Goal: Information Seeking & Learning: Compare options

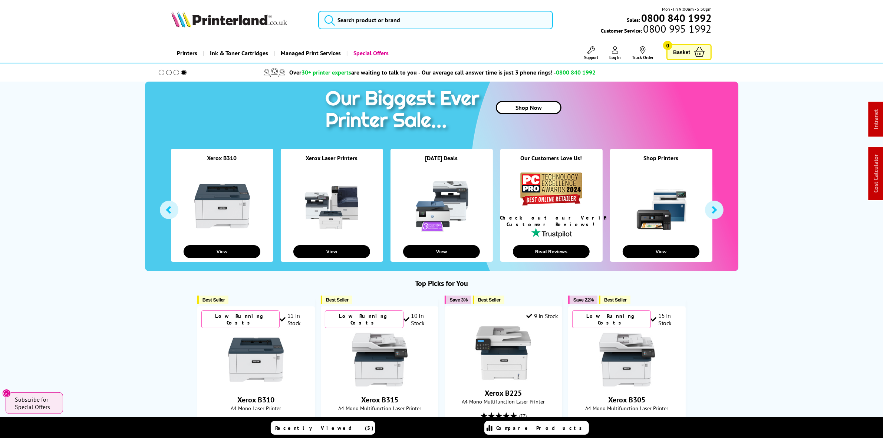
click at [269, 20] on img at bounding box center [229, 19] width 116 height 16
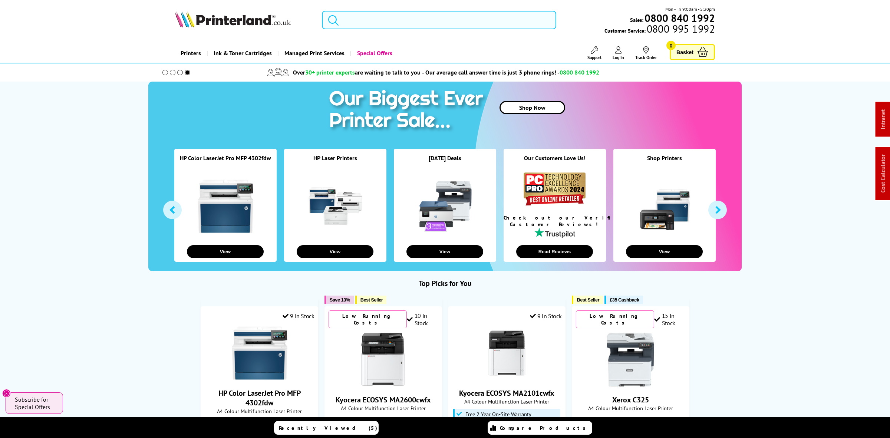
drag, startPoint x: 414, startPoint y: 20, endPoint x: 414, endPoint y: 25, distance: 5.2
click at [414, 22] on input "search" at bounding box center [439, 20] width 234 height 19
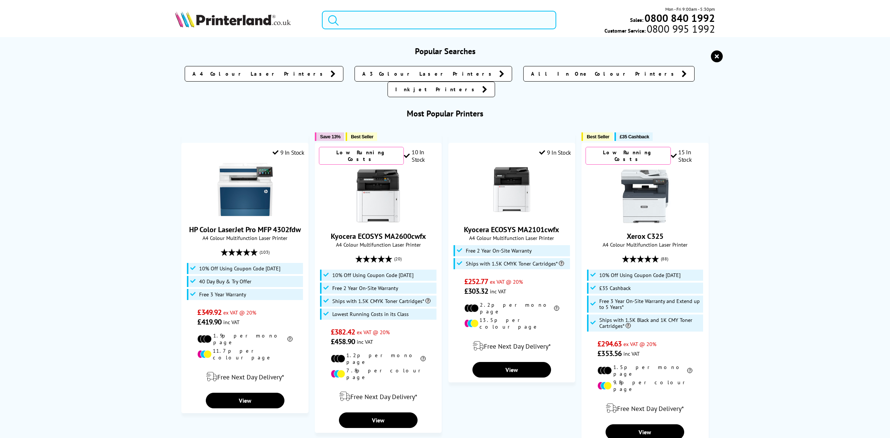
click at [414, 25] on input "search" at bounding box center [439, 20] width 234 height 19
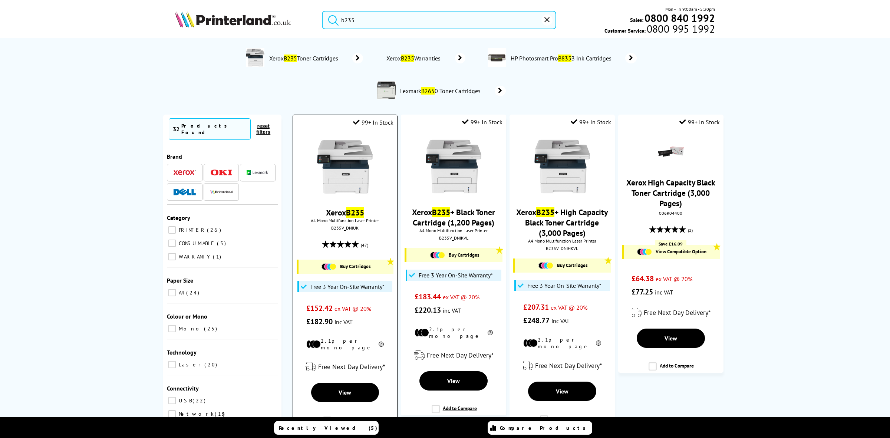
type input "b235"
click at [345, 155] on img at bounding box center [345, 167] width 56 height 56
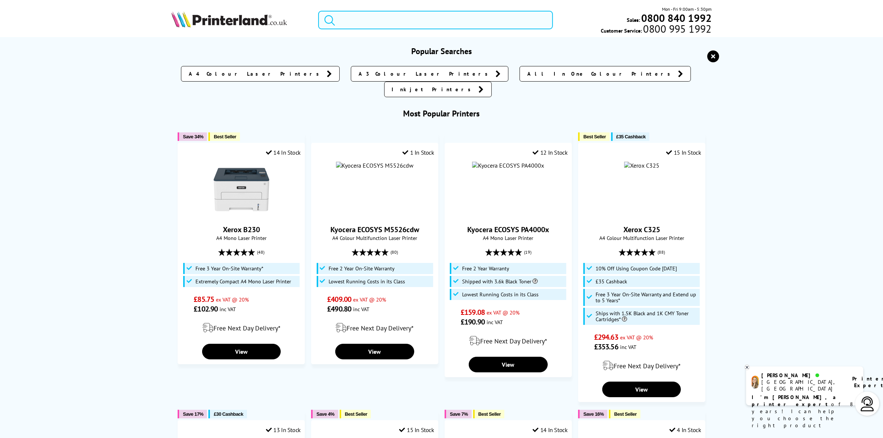
click at [371, 22] on input "search" at bounding box center [435, 20] width 234 height 19
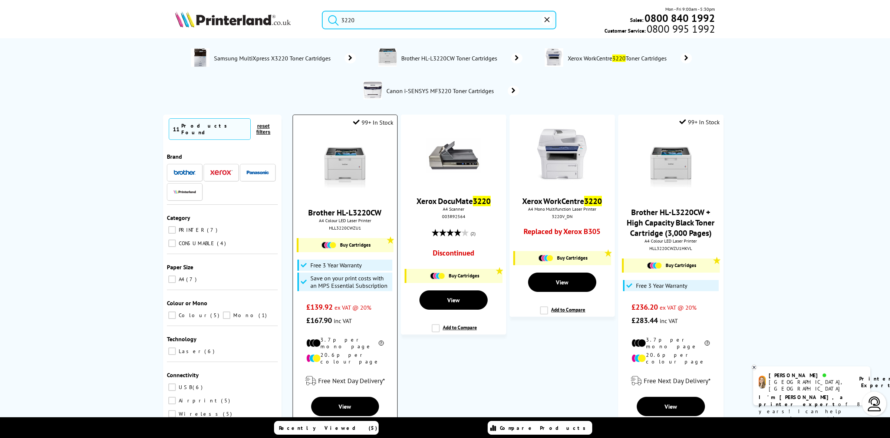
type input "3220"
click at [337, 172] on img at bounding box center [345, 167] width 56 height 56
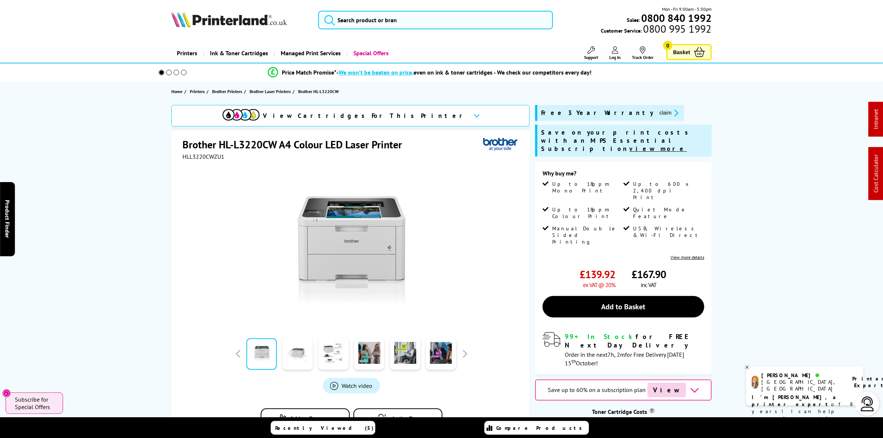
click at [261, 11] on img at bounding box center [229, 19] width 116 height 16
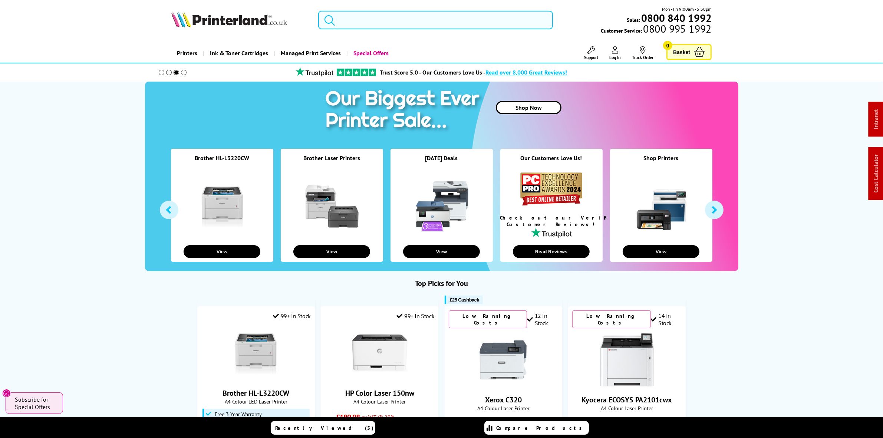
click at [366, 22] on input "search" at bounding box center [435, 20] width 234 height 19
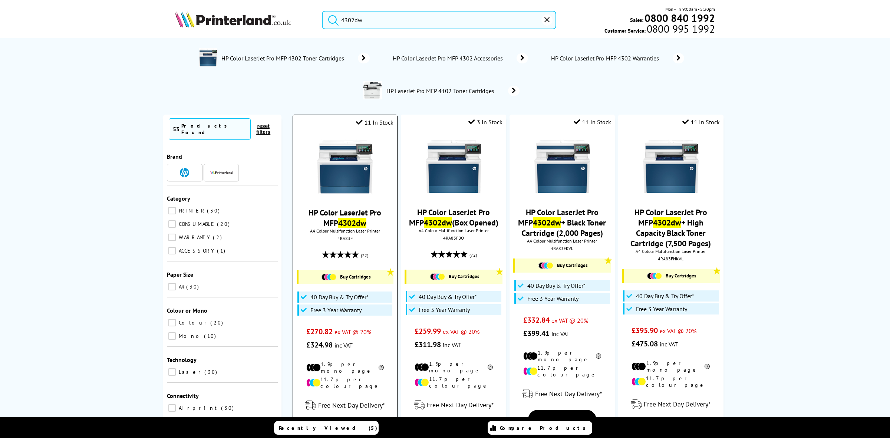
type input "4302dw"
click at [338, 146] on img at bounding box center [345, 167] width 56 height 56
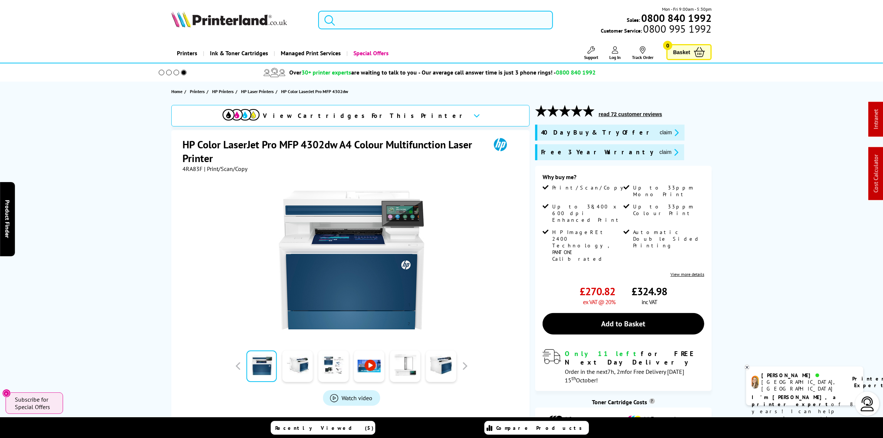
click at [384, 16] on input "search" at bounding box center [435, 20] width 234 height 19
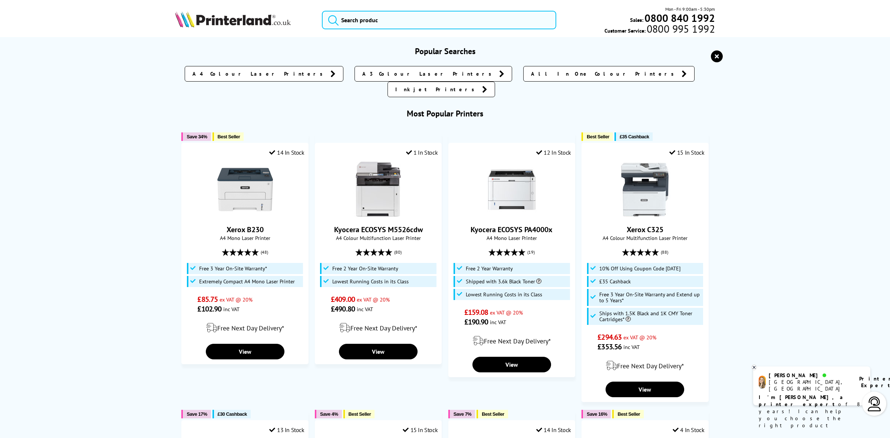
click at [718, 54] on icon "reset" at bounding box center [717, 56] width 12 height 12
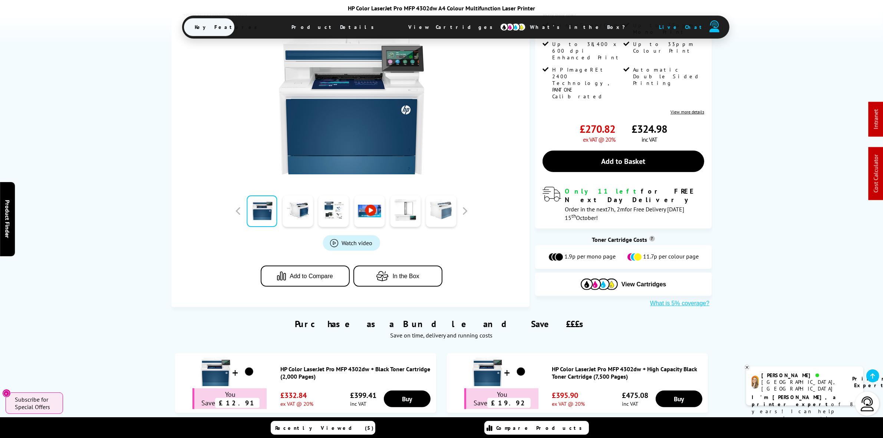
scroll to position [324, 0]
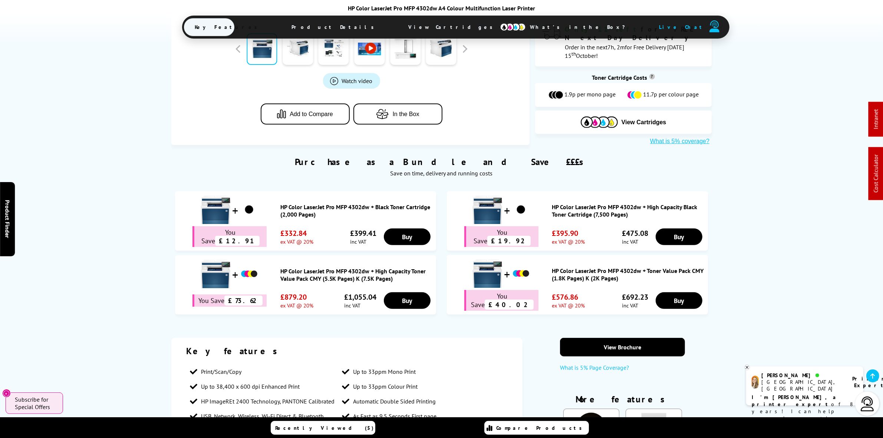
click at [412, 30] on span "View Cartridges" at bounding box center [453, 26] width 113 height 19
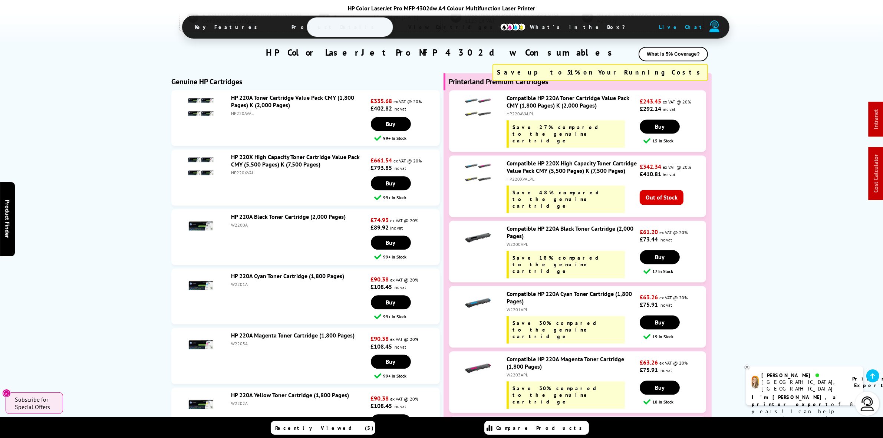
scroll to position [2048, 0]
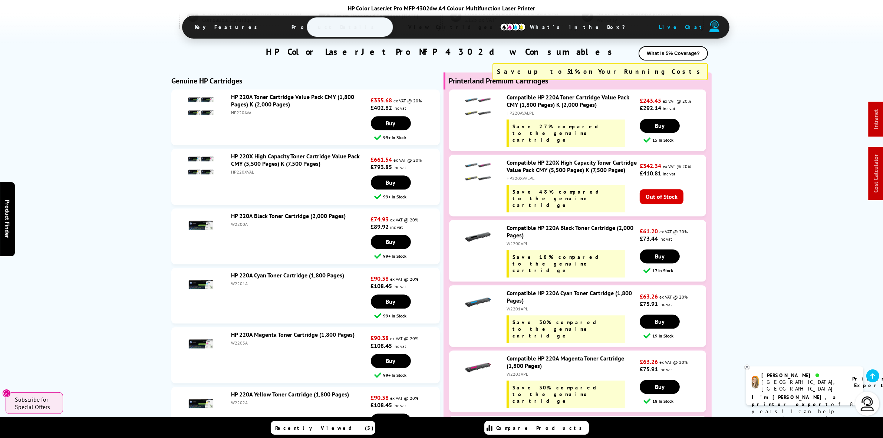
click at [248, 115] on div "HP220AVAL" at bounding box center [300, 113] width 138 height 6
copy div "HP220AVAL"
click at [523, 116] on div "HP220AVALPL" at bounding box center [571, 113] width 131 height 6
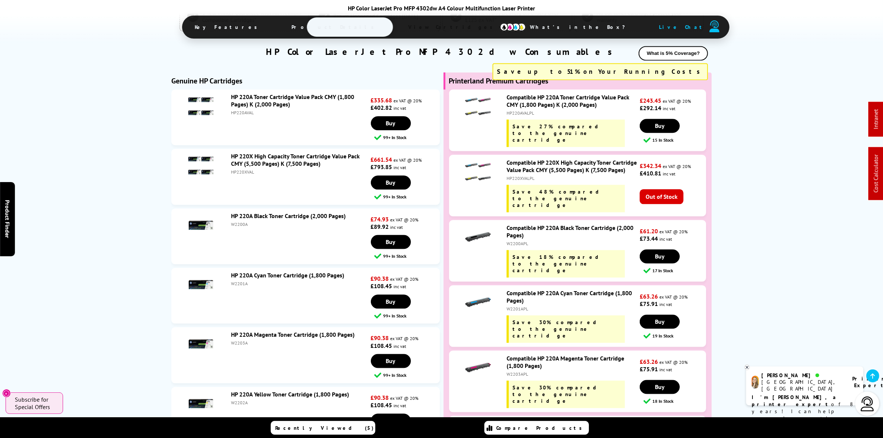
copy div "HP220AVALPL"
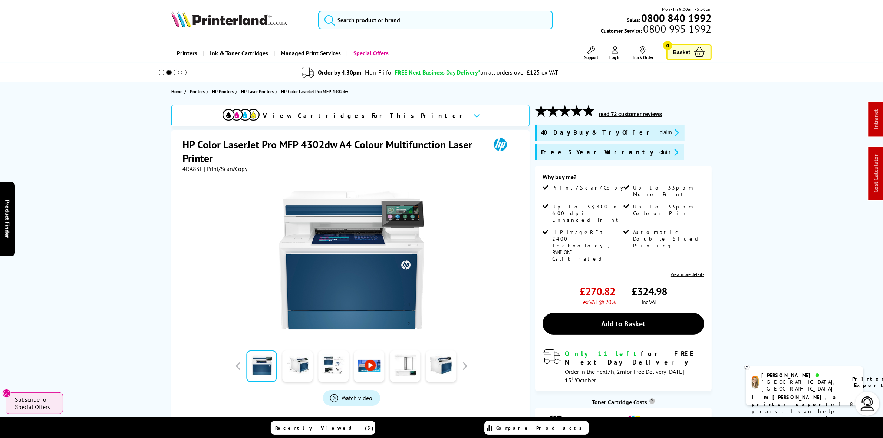
click at [210, 20] on img at bounding box center [229, 19] width 116 height 16
drag, startPoint x: 210, startPoint y: 20, endPoint x: 191, endPoint y: 1, distance: 27.0
click at [209, 20] on img at bounding box center [229, 19] width 116 height 16
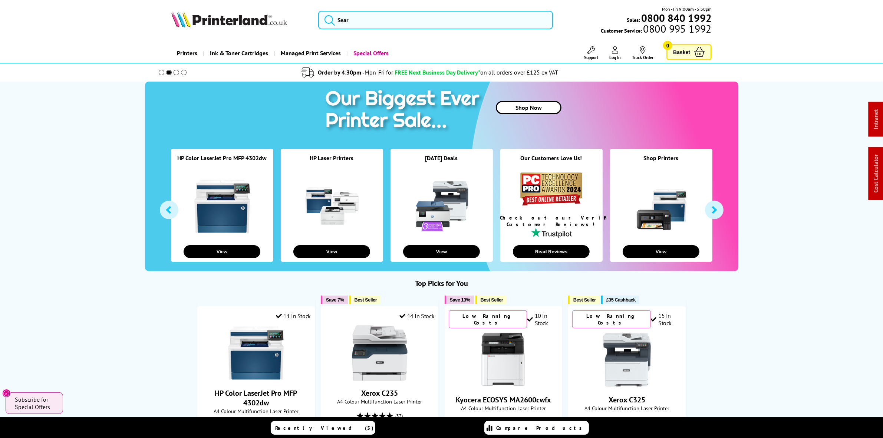
click at [256, 17] on img at bounding box center [229, 19] width 116 height 16
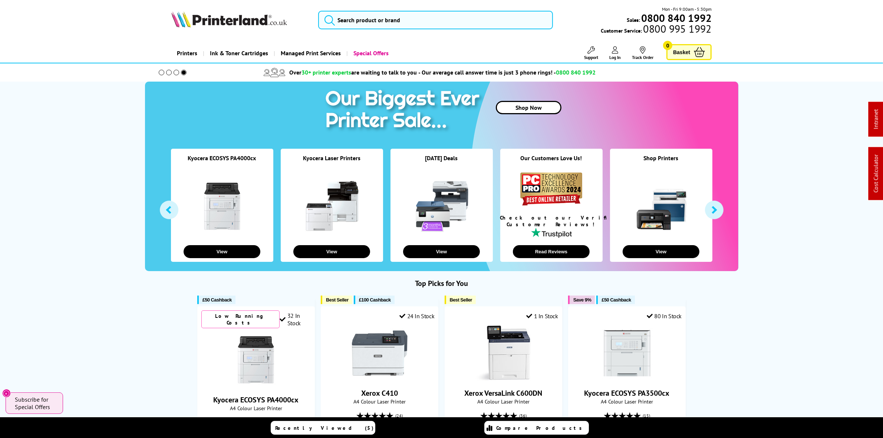
click at [263, 20] on img at bounding box center [229, 19] width 116 height 16
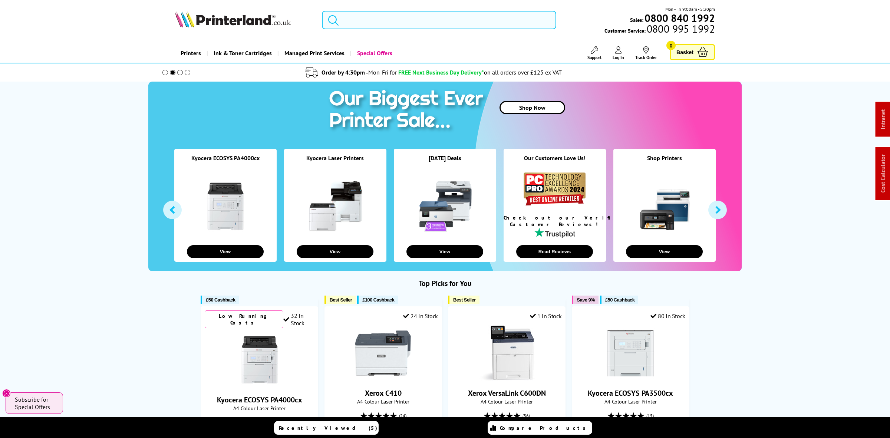
drag, startPoint x: 486, startPoint y: 28, endPoint x: 483, endPoint y: 20, distance: 8.6
click at [486, 27] on input "search" at bounding box center [439, 20] width 234 height 19
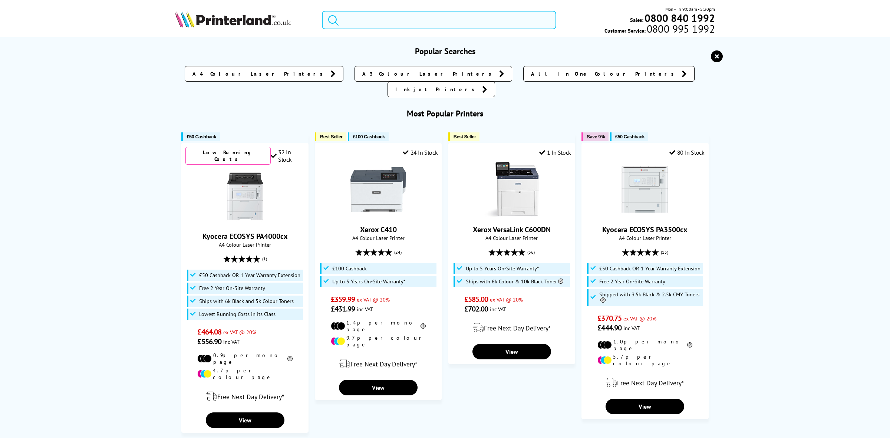
click at [483, 18] on input "search" at bounding box center [439, 20] width 234 height 19
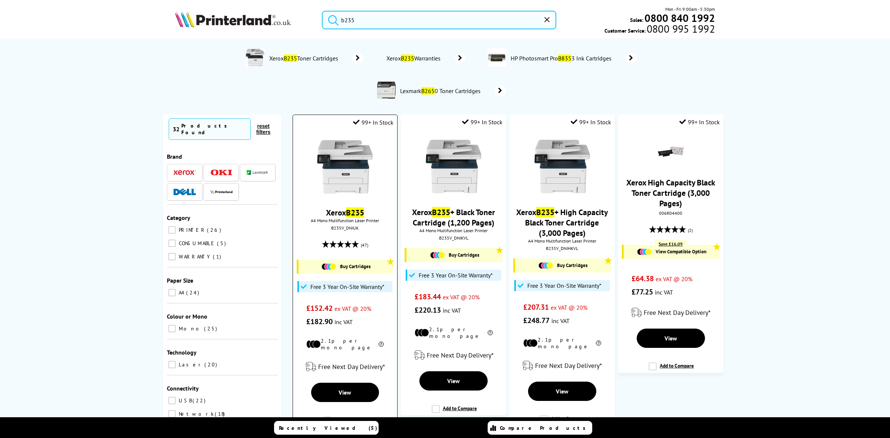
type input "b235"
click at [341, 153] on img at bounding box center [345, 167] width 56 height 56
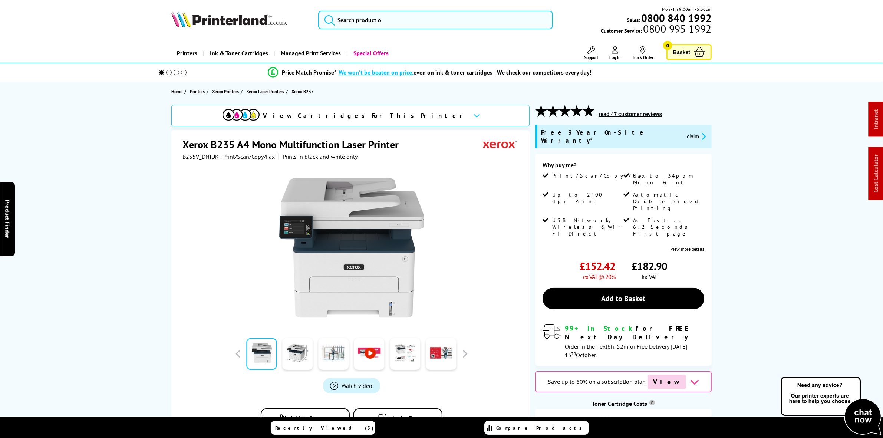
click at [199, 158] on span "B235V_DNIUK" at bounding box center [200, 156] width 36 height 7
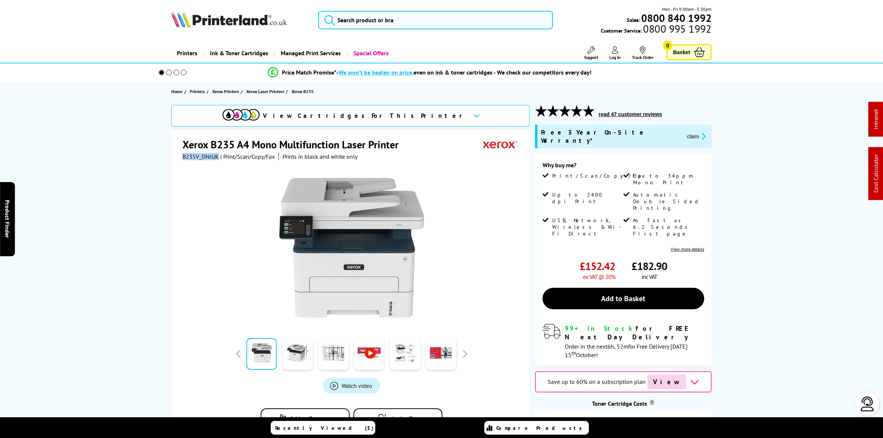
click at [199, 158] on span "B235V_DNIUK" at bounding box center [200, 156] width 36 height 7
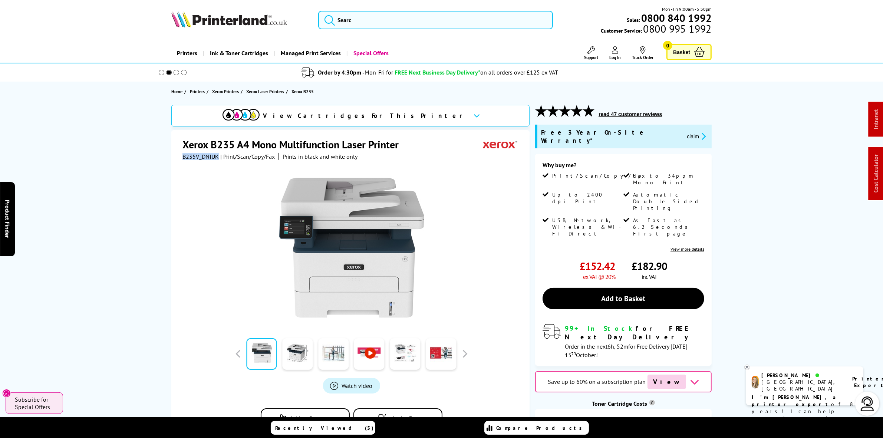
copy span "B235V_DNIUK"
click at [684, 133] on button "claim" at bounding box center [695, 136] width 23 height 9
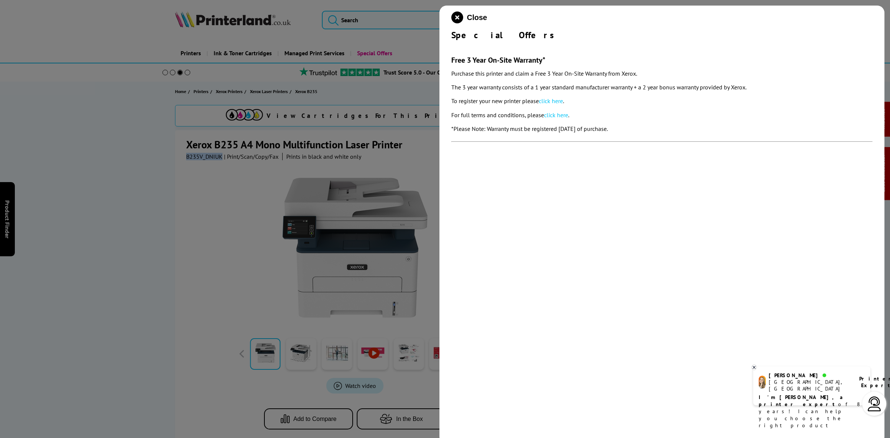
drag, startPoint x: 450, startPoint y: 32, endPoint x: 636, endPoint y: 126, distance: 207.7
click at [636, 126] on div "Close Special Offers Free 3 Year On-Site Warranty* Purchase this printer and cl…" at bounding box center [661, 225] width 445 height 438
copy div "Special Offers Free 3 Year On-Site Warranty* Purchase this printer and claim a …"
click at [455, 19] on icon "close modal" at bounding box center [457, 17] width 12 height 12
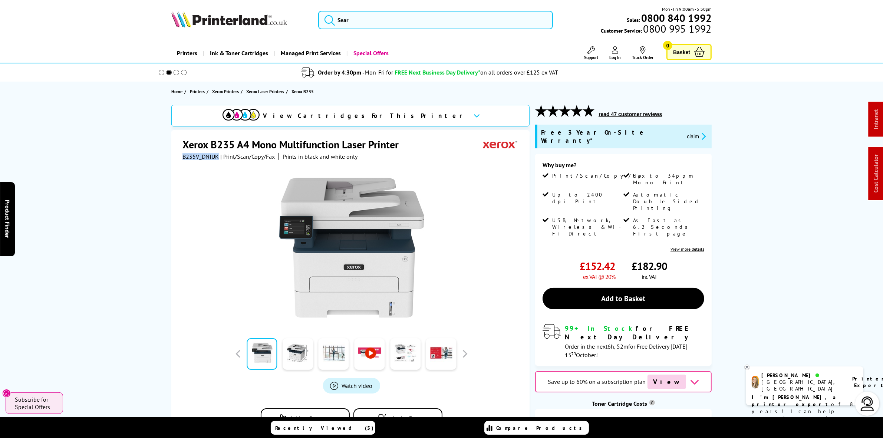
click at [224, 26] on img at bounding box center [229, 19] width 116 height 16
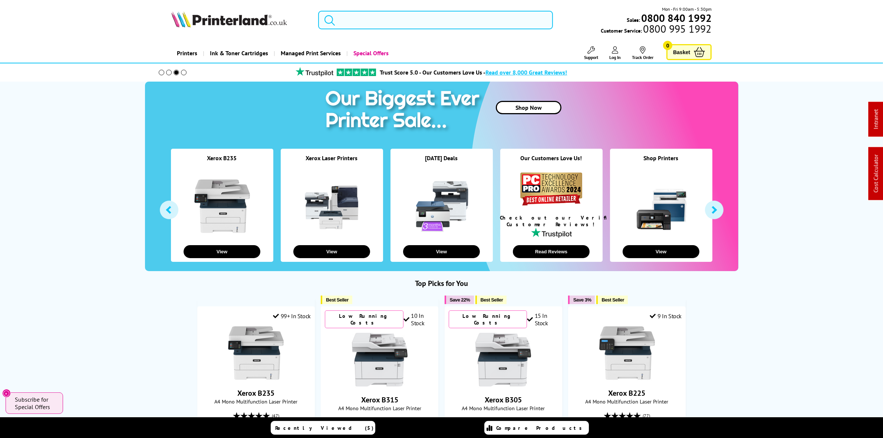
click at [387, 16] on input "search" at bounding box center [435, 20] width 234 height 19
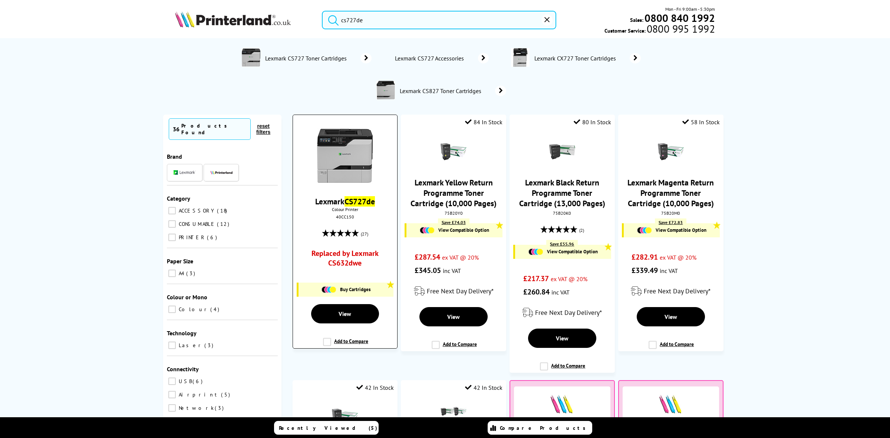
type input "cs727de"
click at [369, 156] on img at bounding box center [345, 156] width 56 height 56
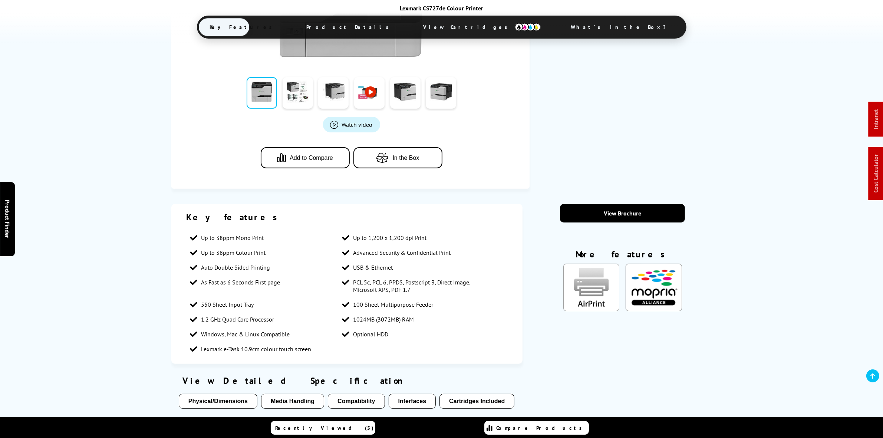
click at [460, 26] on span "View Cartridges" at bounding box center [481, 26] width 139 height 19
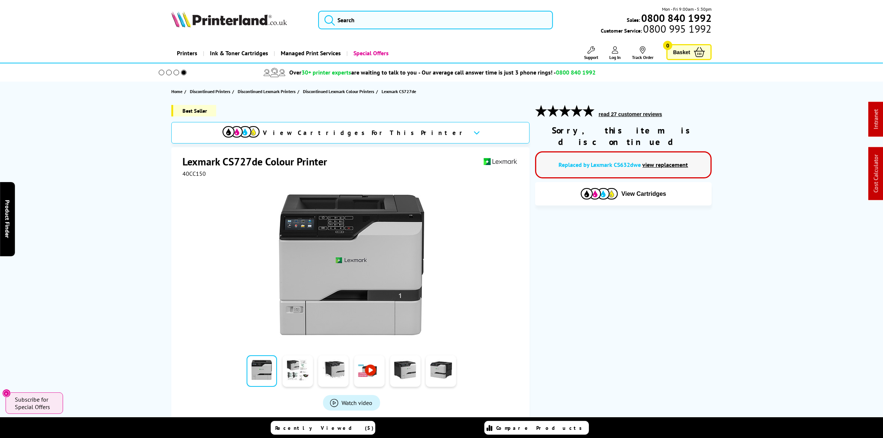
click at [257, 21] on img at bounding box center [229, 19] width 116 height 16
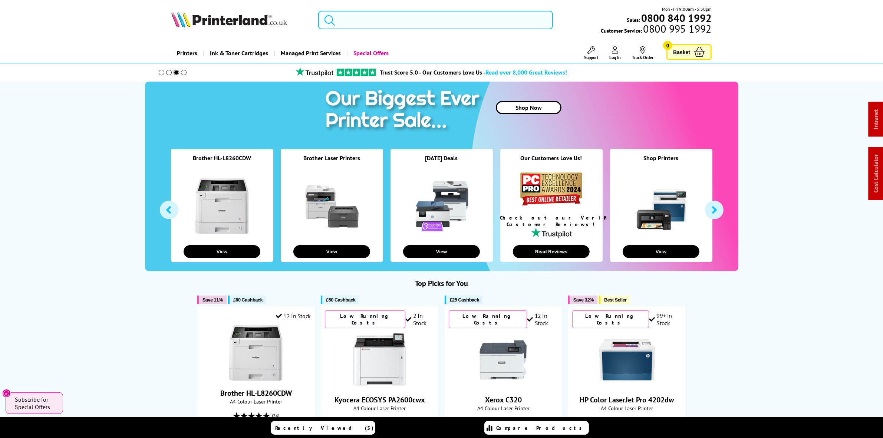
click at [351, 23] on input "search" at bounding box center [435, 20] width 234 height 19
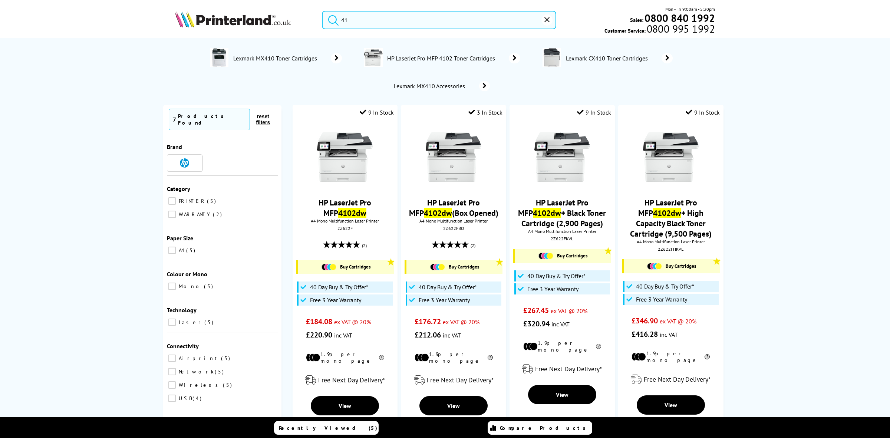
type input "4"
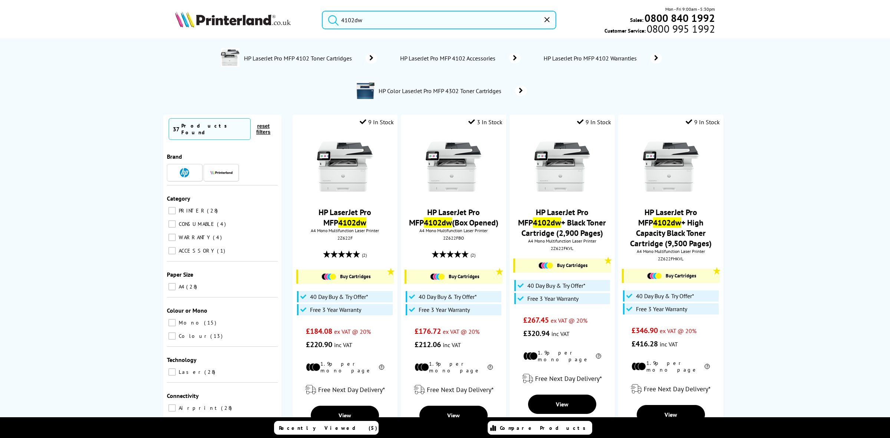
drag, startPoint x: 394, startPoint y: 24, endPoint x: 295, endPoint y: 12, distance: 99.4
click at [295, 12] on div "4102dw Mon - Fri 9:00am - 5:30pm Sales: 0800 840 1992 Customer Service: 0800 99…" at bounding box center [444, 22] width 593 height 33
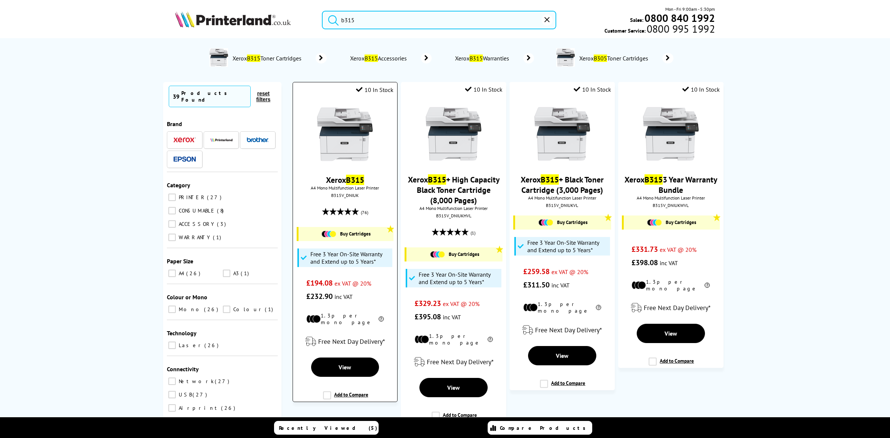
type input "b315"
click at [345, 133] on img at bounding box center [345, 134] width 56 height 56
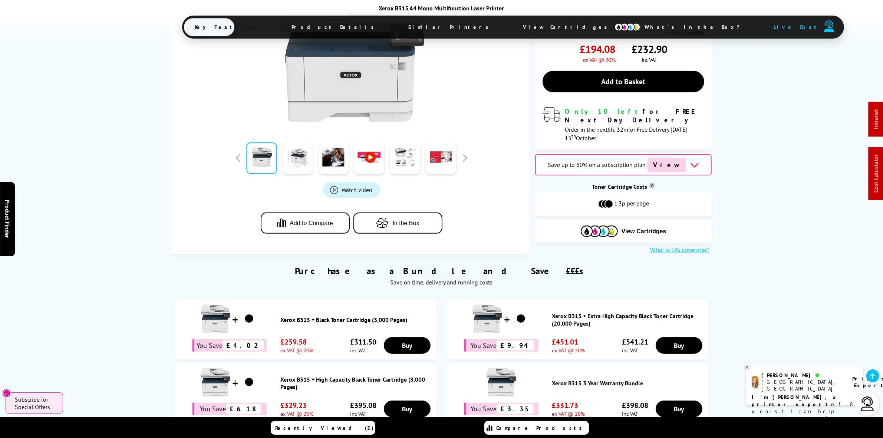
click at [512, 19] on span "View Cartridges" at bounding box center [568, 26] width 113 height 19
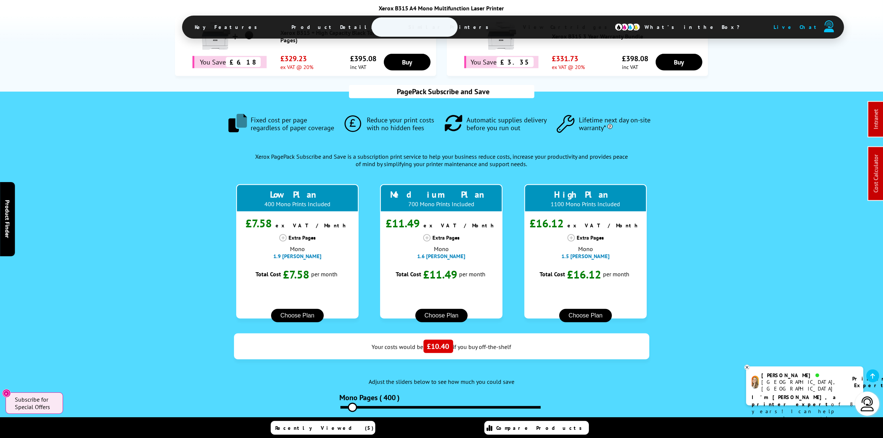
click at [512, 28] on span "View Cartridges" at bounding box center [568, 26] width 113 height 19
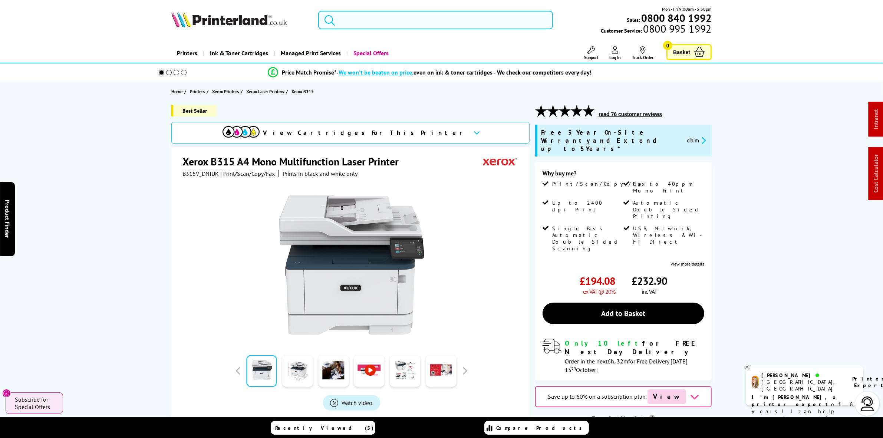
click at [201, 170] on span "B315V_DNIUK" at bounding box center [200, 173] width 36 height 7
drag, startPoint x: 201, startPoint y: 173, endPoint x: 224, endPoint y: 181, distance: 23.6
click at [224, 181] on div at bounding box center [351, 261] width 338 height 168
click at [203, 172] on span "B315V_DNIUK" at bounding box center [200, 173] width 36 height 7
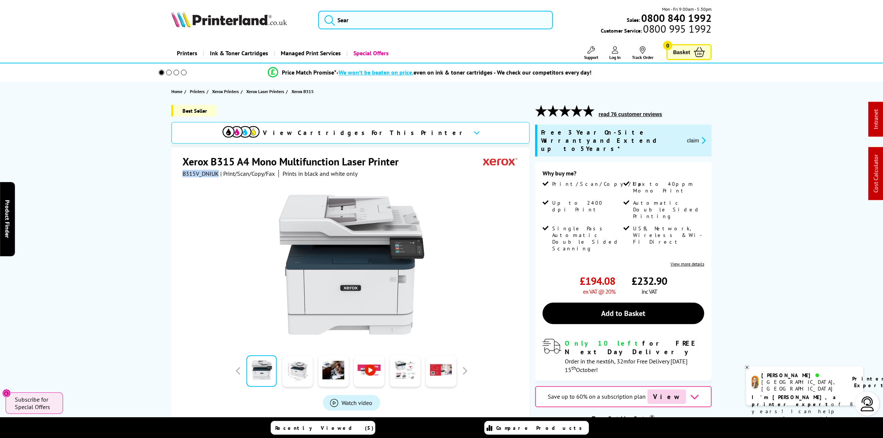
click at [202, 172] on span "B315V_DNIUK" at bounding box center [200, 173] width 36 height 7
copy span "B315V_DNIUK"
click at [247, 19] on img at bounding box center [229, 19] width 116 height 16
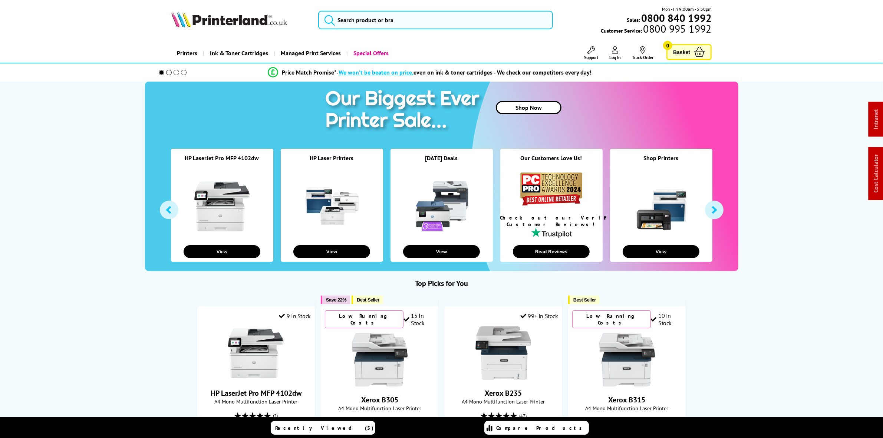
click at [240, 19] on img at bounding box center [229, 19] width 116 height 16
click at [427, 10] on div "Mon - Fri 9:00am - 5:30pm Sales: 0800 840 1992 Customer Service: 0800 995 1992" at bounding box center [441, 22] width 593 height 33
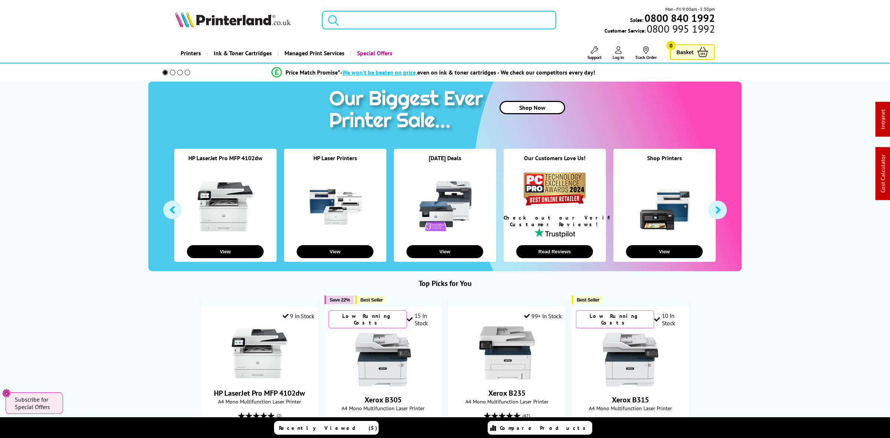
click at [414, 23] on input "search" at bounding box center [439, 20] width 234 height 19
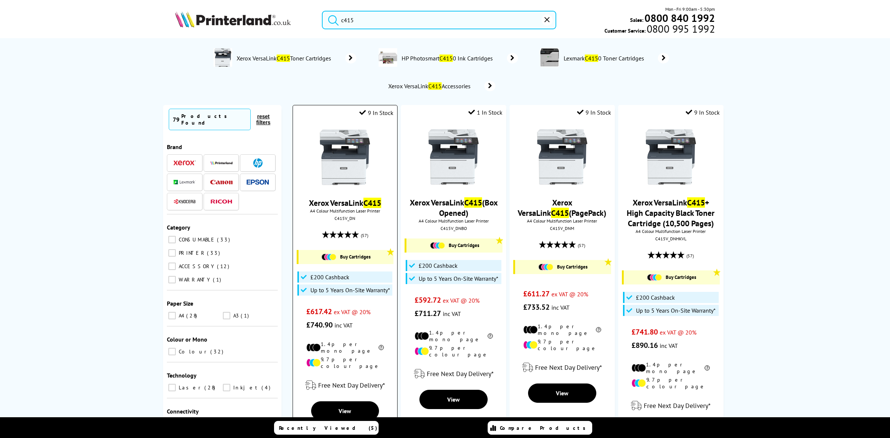
type input "c415"
click at [346, 162] on img at bounding box center [345, 157] width 56 height 56
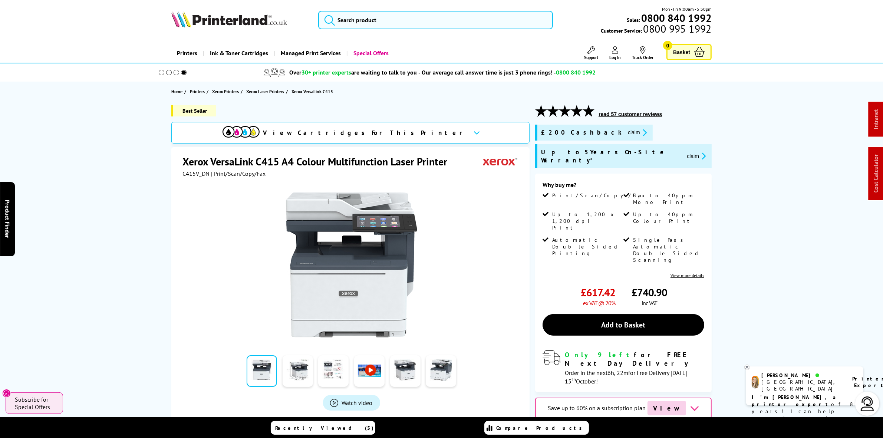
click at [198, 173] on span "C415V_DN" at bounding box center [195, 173] width 27 height 7
copy span "C415V_DN"
click at [199, 20] on img at bounding box center [229, 19] width 116 height 16
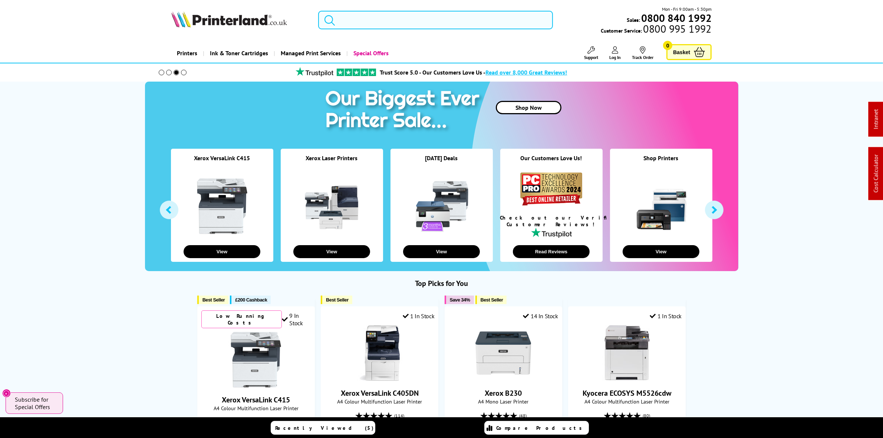
click at [364, 22] on input "search" at bounding box center [435, 20] width 234 height 19
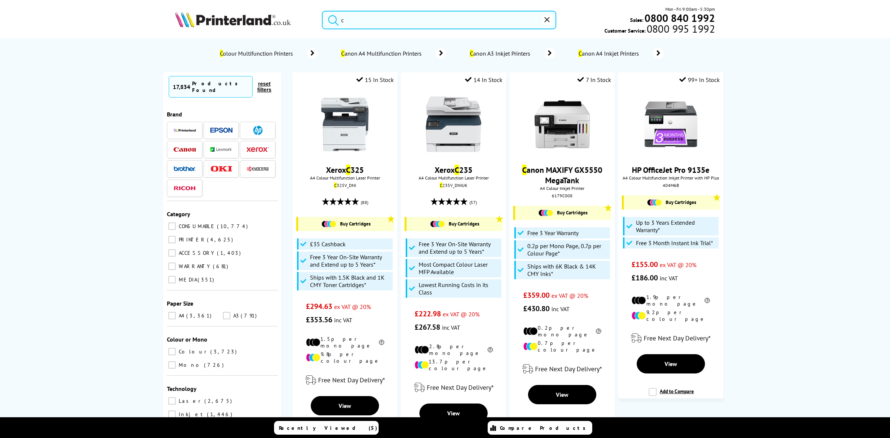
click at [378, 23] on input "c" at bounding box center [439, 20] width 234 height 19
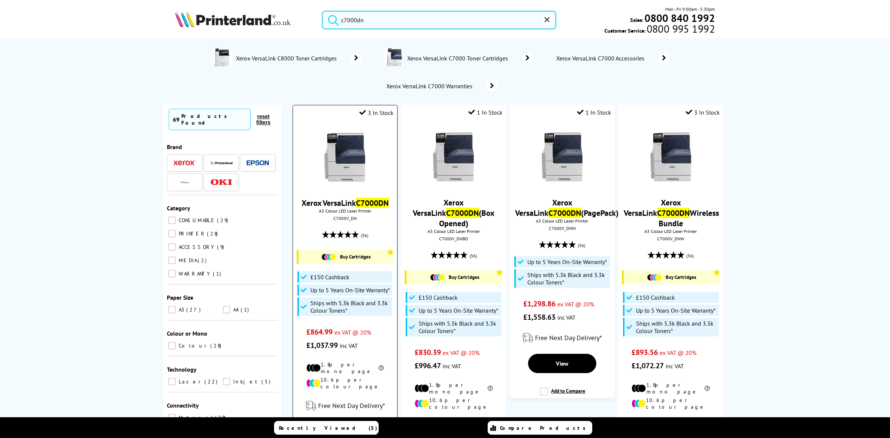
type input "c7000dn"
click at [334, 221] on div "C7000V_DN" at bounding box center [344, 218] width 93 height 6
copy div "C7000V_DN"
click at [256, 13] on img at bounding box center [233, 19] width 116 height 16
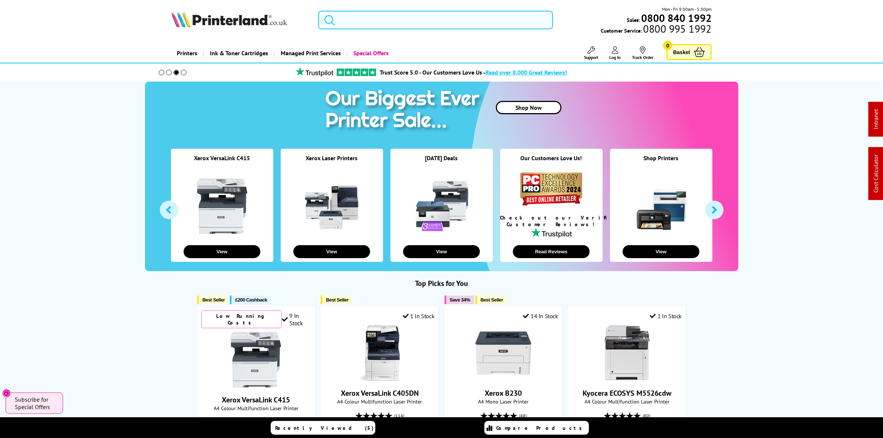
click at [379, 21] on input "search" at bounding box center [435, 20] width 234 height 19
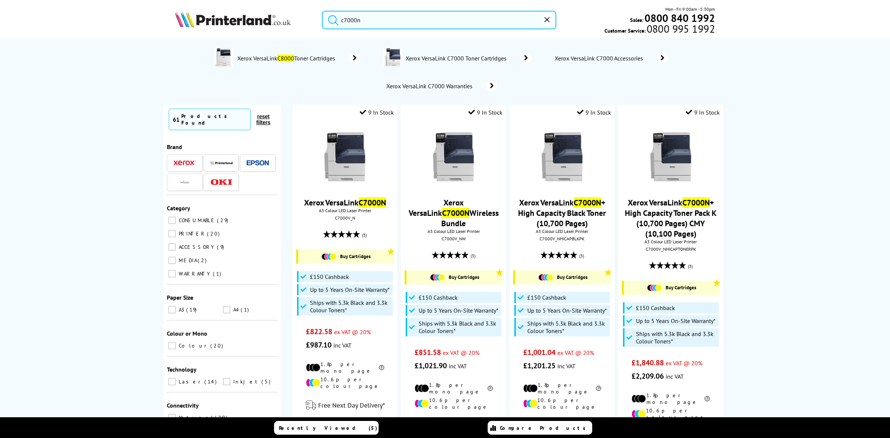
type input "c7000n"
click at [335, 221] on div "C7000V_N" at bounding box center [344, 218] width 93 height 6
copy div "C7000V_N"
click at [209, 22] on img at bounding box center [233, 19] width 116 height 16
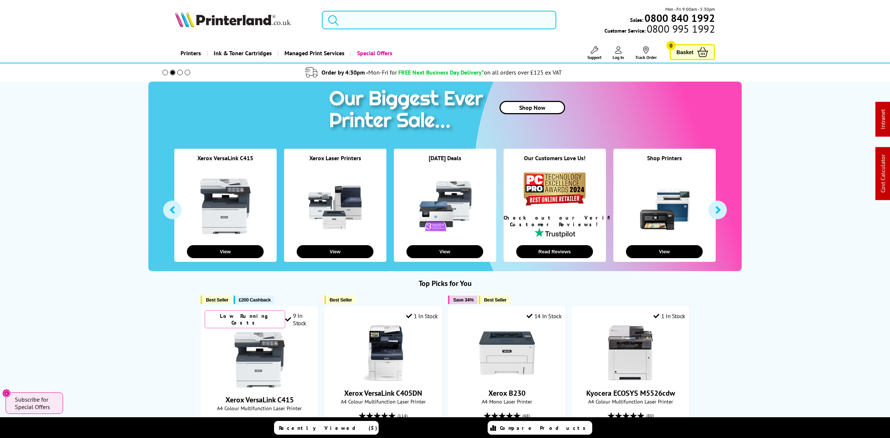
click at [388, 15] on input "search" at bounding box center [439, 20] width 234 height 19
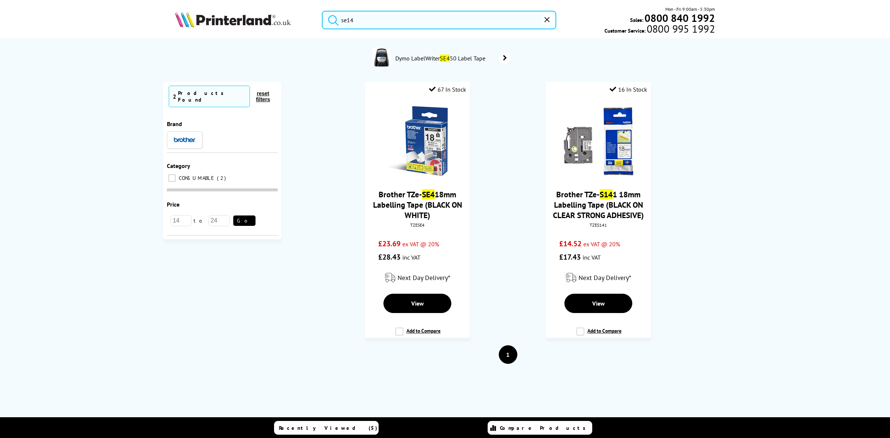
type input "se14"
drag, startPoint x: 359, startPoint y: 23, endPoint x: 305, endPoint y: 16, distance: 54.3
click at [302, 17] on div "se14 Mon - Fri 9:00am - 5:30pm Sales: 0800 840 1992 Customer Service: 0800 995 …" at bounding box center [444, 22] width 593 height 33
click at [261, 17] on img at bounding box center [233, 19] width 116 height 16
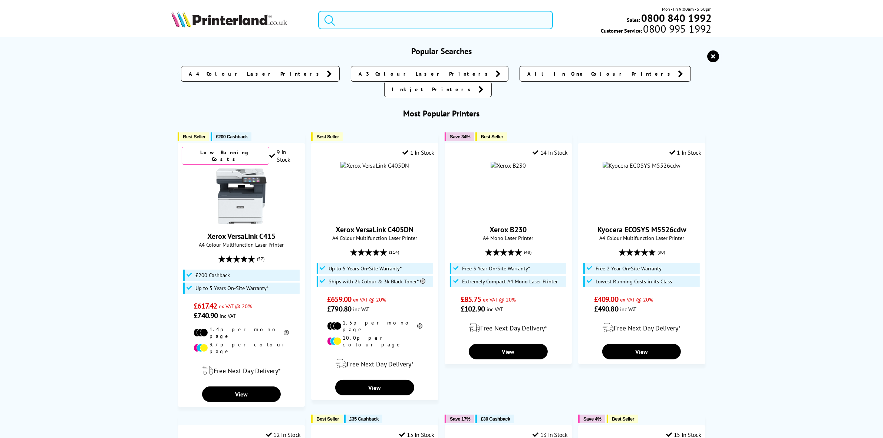
click at [410, 18] on input "search" at bounding box center [435, 20] width 234 height 19
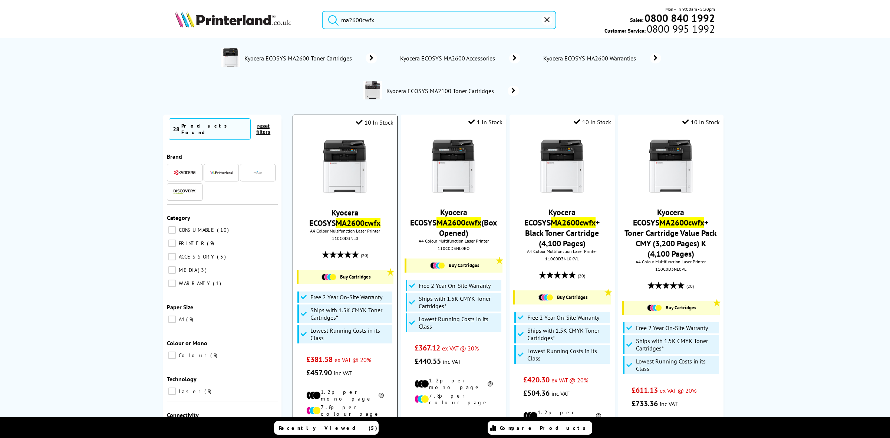
type input "ma2600cwfx"
click at [320, 175] on img at bounding box center [345, 167] width 56 height 56
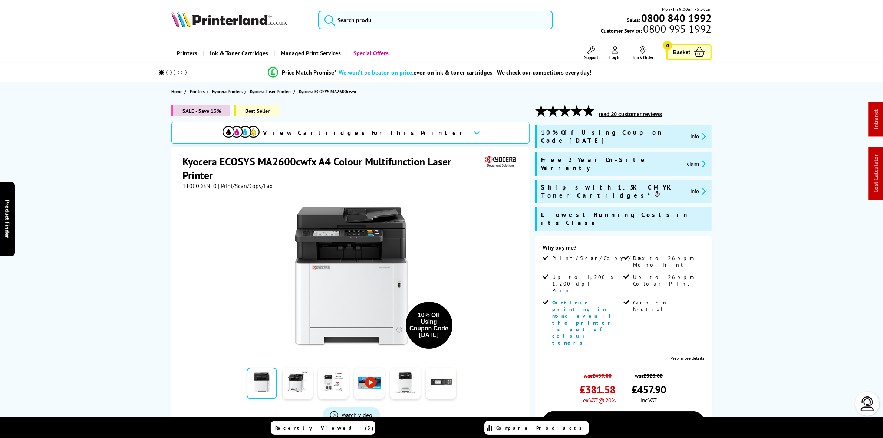
click at [211, 184] on span "110C0D3NL0" at bounding box center [199, 185] width 34 height 7
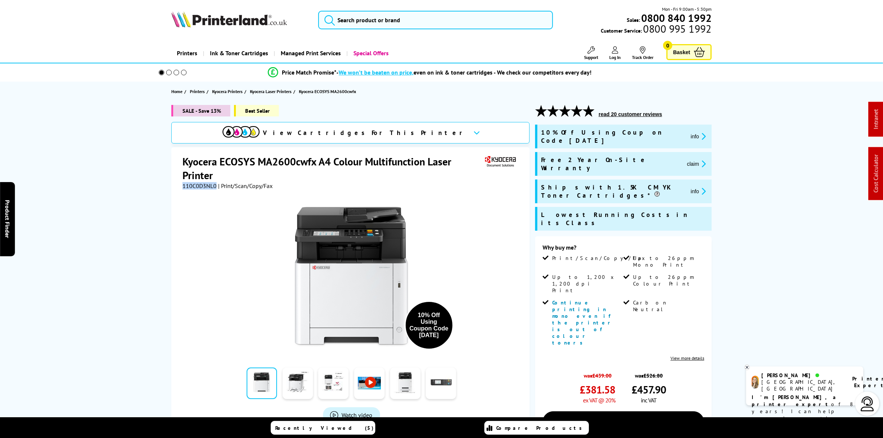
copy span "110C0D3NL0"
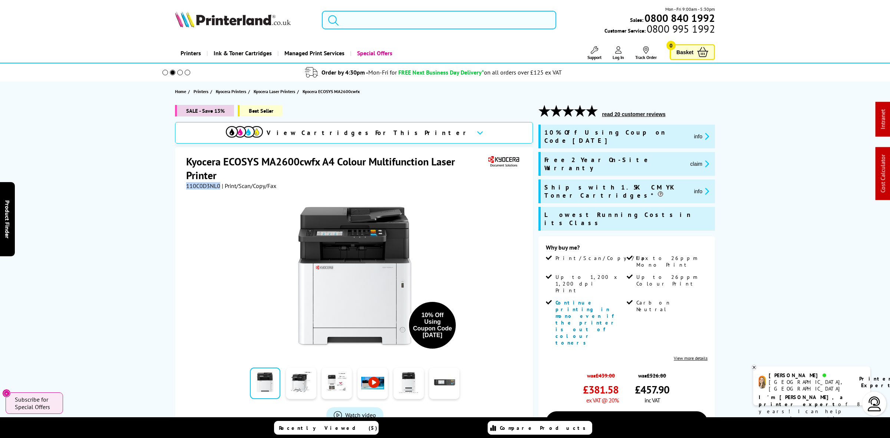
click at [354, 22] on input "search" at bounding box center [439, 20] width 234 height 19
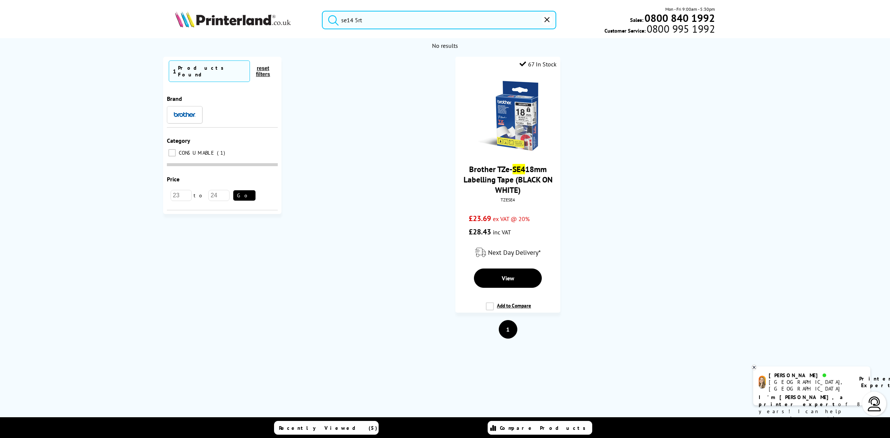
drag, startPoint x: 281, startPoint y: 30, endPoint x: 191, endPoint y: 26, distance: 89.8
click at [192, 27] on div "se14 5rt Mon - Fri 9:00am - 5:30pm Sales: 0800 840 1992 Customer Service: 0800 …" at bounding box center [444, 22] width 593 height 33
type input "se14 5rt"
click at [380, 20] on input "se14 5rt" at bounding box center [439, 20] width 234 height 19
drag, startPoint x: 381, startPoint y: 20, endPoint x: 287, endPoint y: 17, distance: 93.5
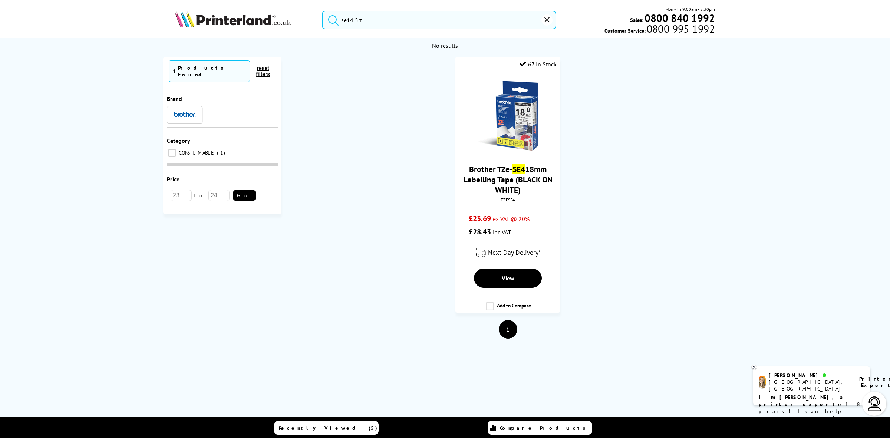
click at [287, 18] on div "se14 5rt Mon - Fri 9:00am - 5:30pm Sales: 0800 840 1992 Customer Service: 0800 …" at bounding box center [444, 22] width 593 height 33
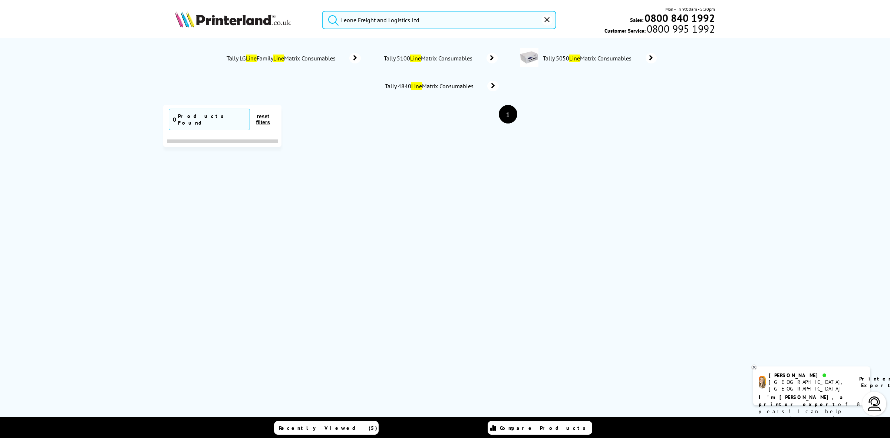
drag, startPoint x: 450, startPoint y: 19, endPoint x: 291, endPoint y: 9, distance: 158.6
click at [294, 9] on div "Leone Freight and Logistics Ltd Mon - Fri 9:00am - 5:30pm Sales: 0800 840 1992 …" at bounding box center [444, 22] width 593 height 33
click at [424, 26] on input "Leone Freight and Logistics Ltd" at bounding box center [439, 20] width 234 height 19
drag, startPoint x: 430, startPoint y: 23, endPoint x: 234, endPoint y: 19, distance: 196.2
click at [234, 19] on div "Leone Freight and Logistics Ltd Mon - Fri 9:00am - 5:30pm Sales: 0800 840 1992 …" at bounding box center [444, 22] width 593 height 33
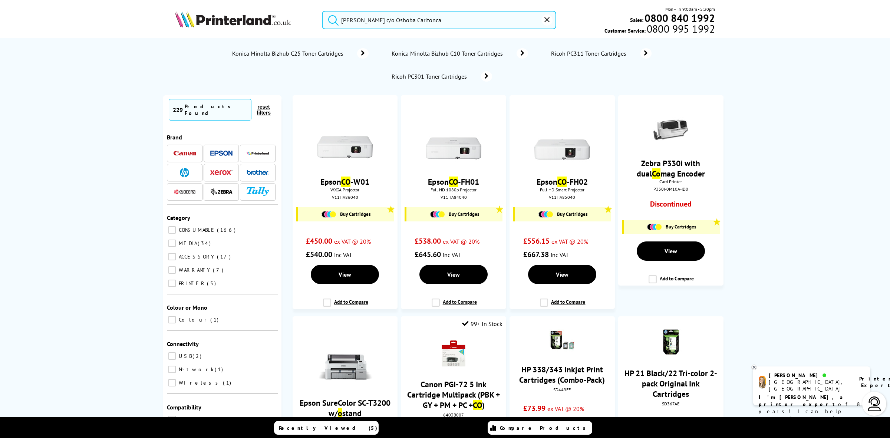
drag, startPoint x: 438, startPoint y: 20, endPoint x: 223, endPoint y: 16, distance: 215.4
click at [222, 16] on div "Amadu Bah c/o Oshoba Carltonca Mon - Fri 9:00am - 5:30pm Sales: 0800 840 1992 C…" at bounding box center [444, 22] width 593 height 33
type input "Amadu Bah c/o Oshoba Carltonca"
click at [258, 18] on img at bounding box center [233, 19] width 116 height 16
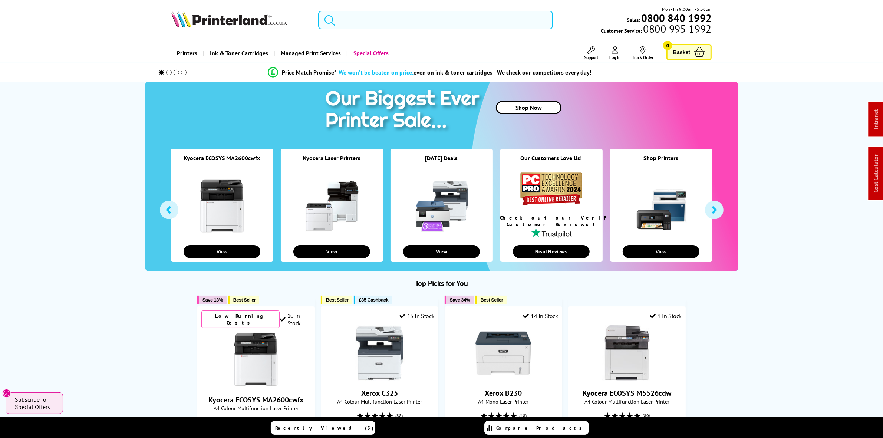
click at [414, 15] on input "search" at bounding box center [435, 20] width 234 height 19
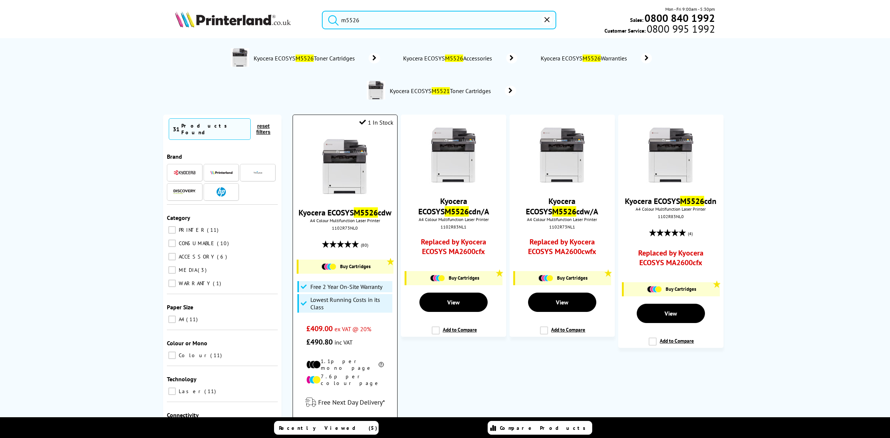
type input "m5526"
click at [360, 165] on img at bounding box center [345, 167] width 56 height 56
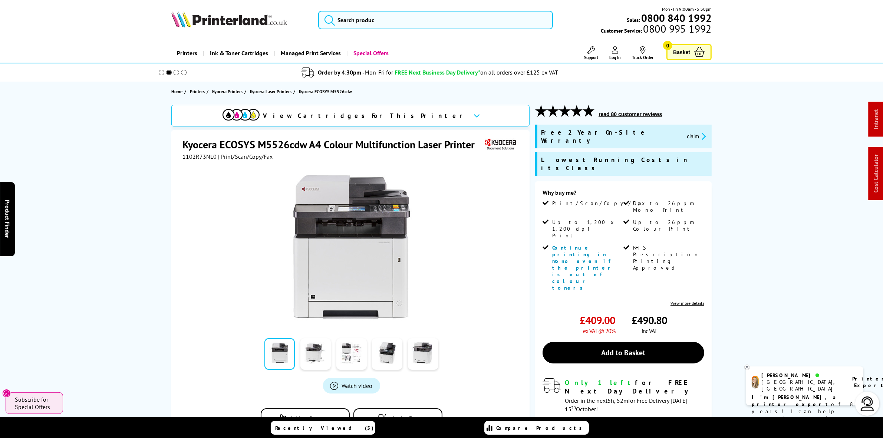
click at [249, 21] on img at bounding box center [229, 19] width 116 height 16
drag, startPoint x: 249, startPoint y: 21, endPoint x: 49, endPoint y: 40, distance: 201.1
click at [245, 21] on img at bounding box center [229, 19] width 116 height 16
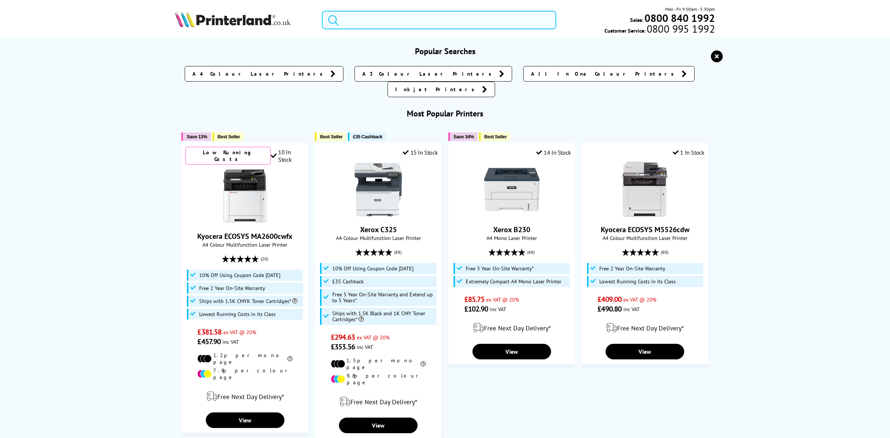
click at [400, 26] on input "search" at bounding box center [439, 20] width 234 height 19
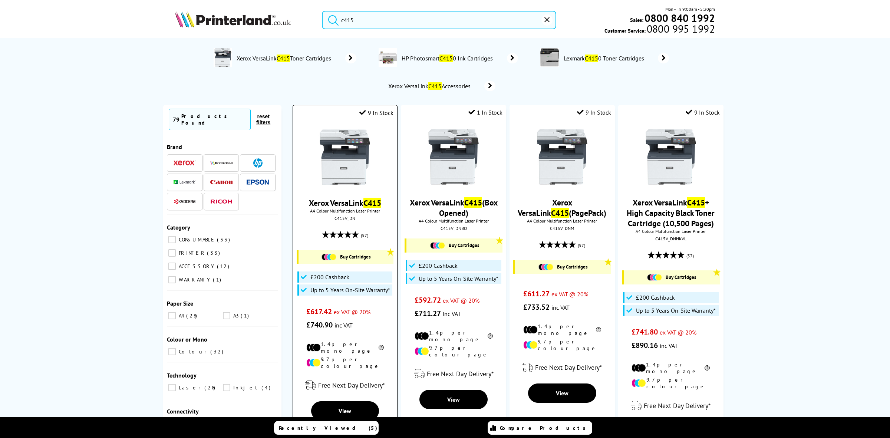
type input "c415"
click at [332, 158] on img at bounding box center [345, 157] width 56 height 56
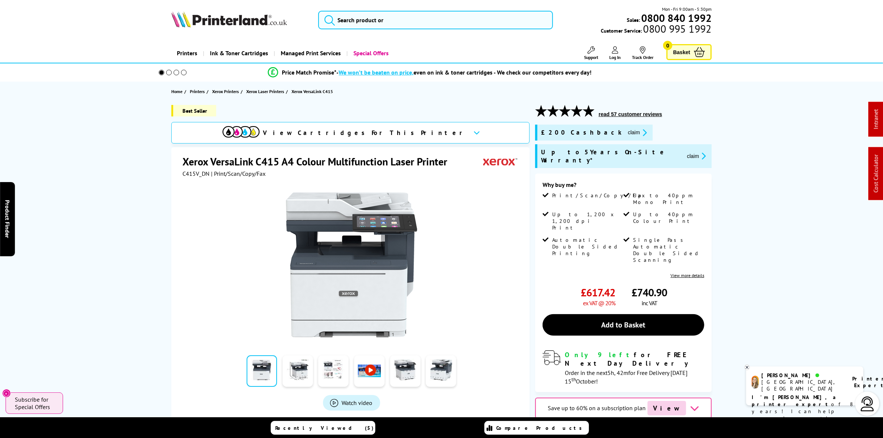
click at [230, 21] on img at bounding box center [229, 19] width 116 height 16
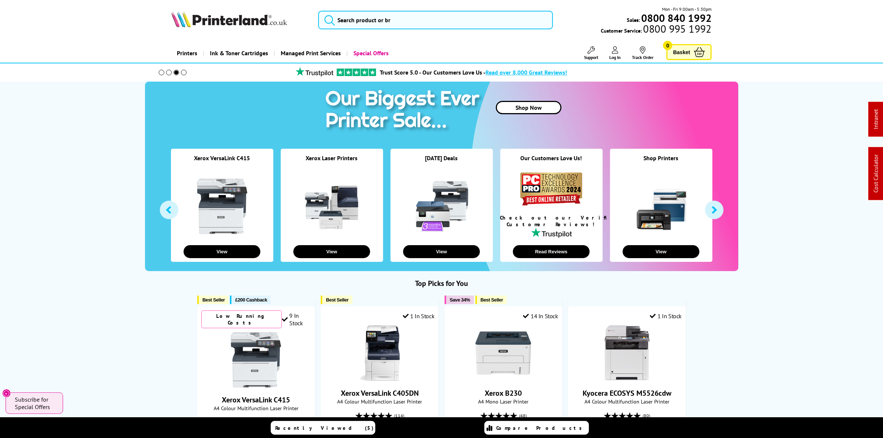
click at [236, 12] on img at bounding box center [229, 19] width 116 height 16
click at [232, 15] on img at bounding box center [229, 19] width 116 height 16
click at [240, 25] on img at bounding box center [229, 19] width 116 height 16
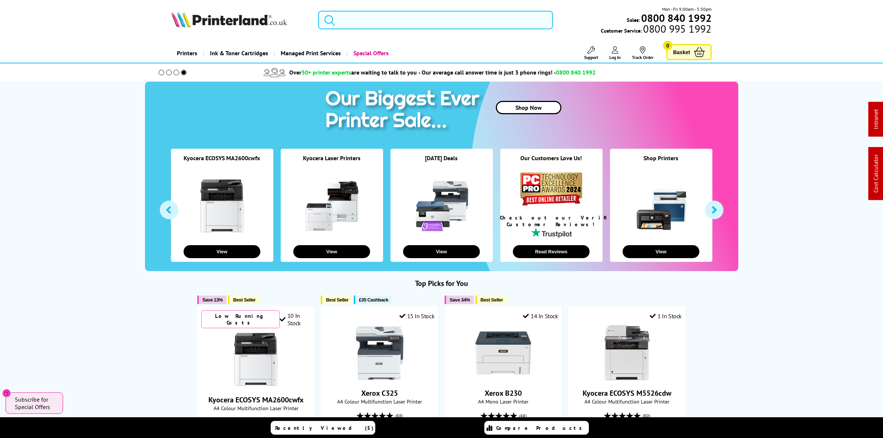
click at [377, 24] on input "search" at bounding box center [435, 20] width 234 height 19
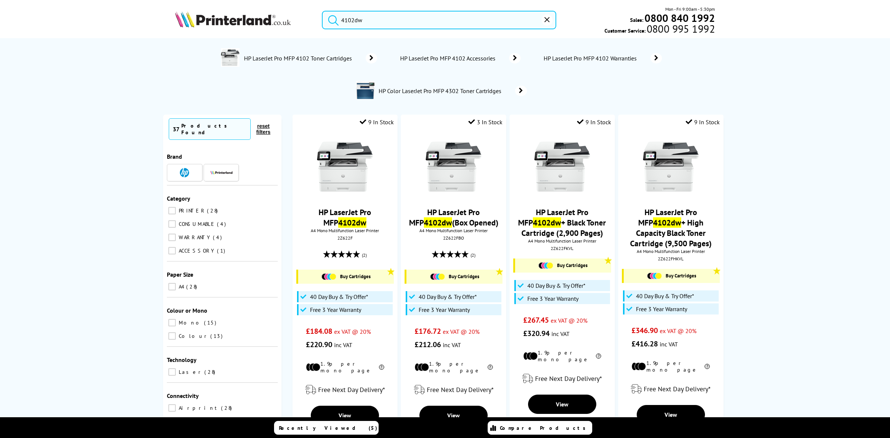
click at [377, 17] on input "4102dw" at bounding box center [439, 20] width 234 height 19
drag, startPoint x: 388, startPoint y: 19, endPoint x: 224, endPoint y: 16, distance: 163.5
click at [224, 16] on div "4102dw Mon - Fri 9:00am - 5:30pm Sales: 0800 840 1992 Customer Service: 0800 99…" at bounding box center [444, 22] width 593 height 33
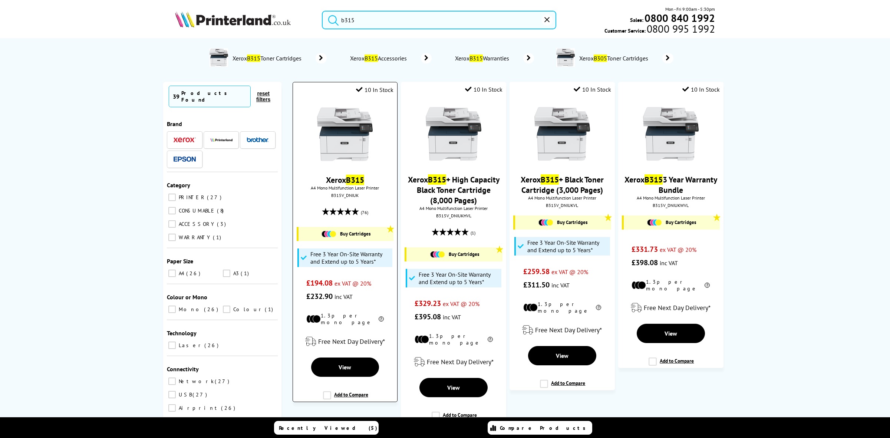
type input "b315"
click at [341, 145] on img at bounding box center [345, 134] width 56 height 56
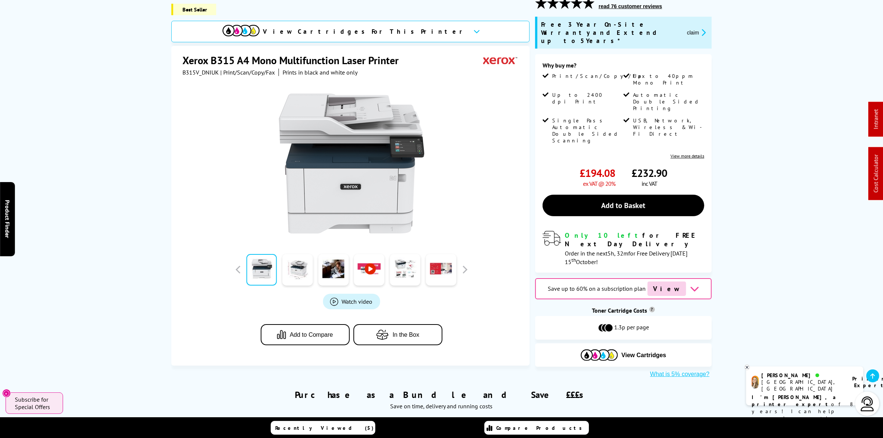
scroll to position [278, 0]
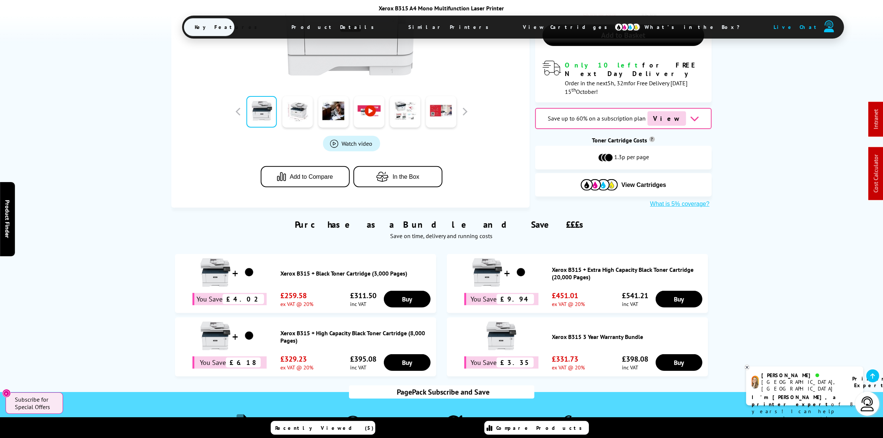
click at [327, 26] on span "Product Details" at bounding box center [335, 27] width 109 height 18
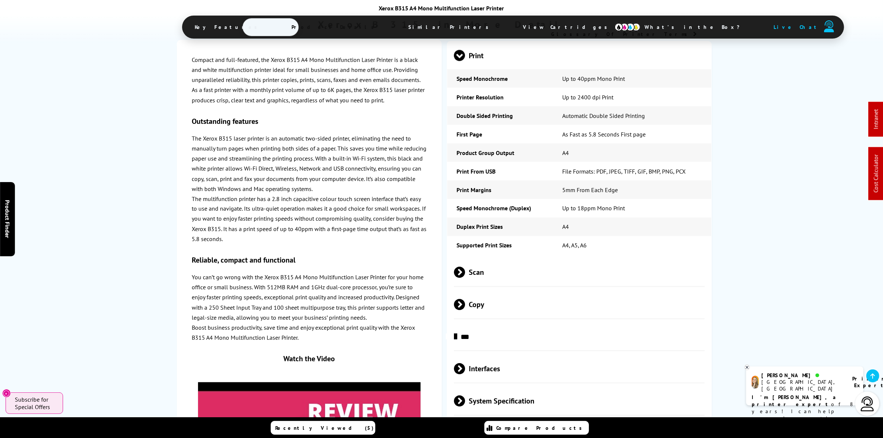
scroll to position [1564, 0]
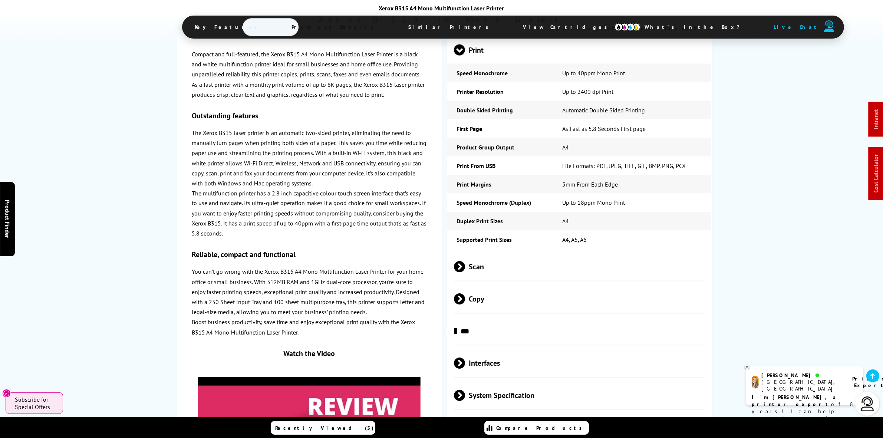
click at [489, 272] on span "Scan" at bounding box center [579, 267] width 251 height 28
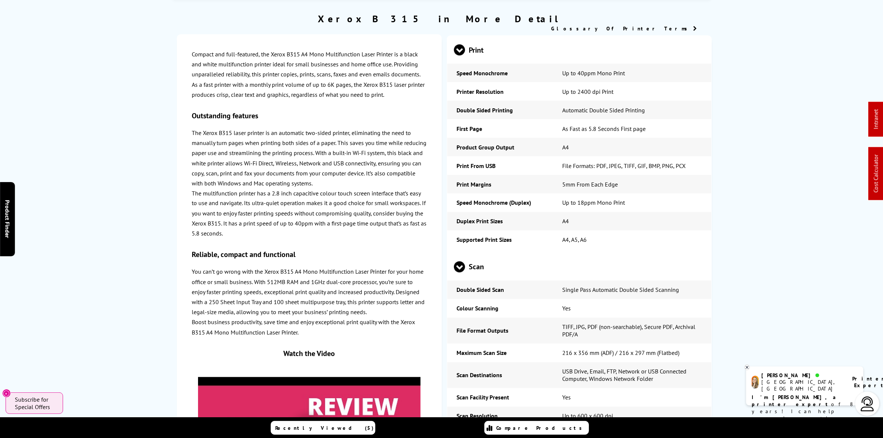
scroll to position [0, 0]
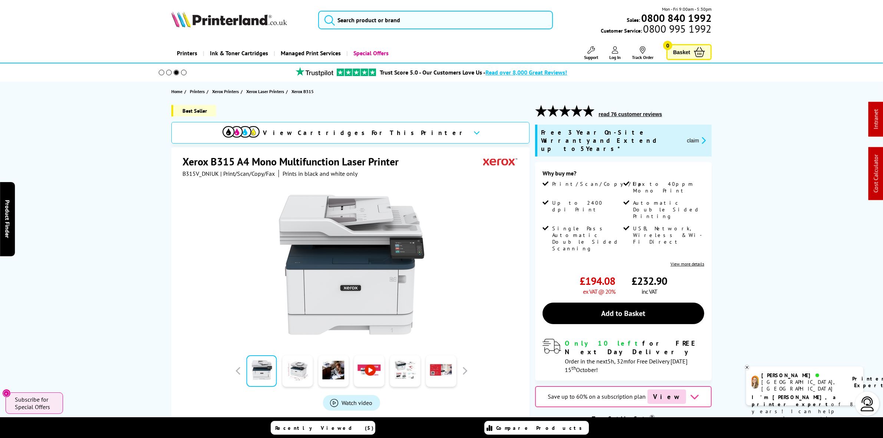
click at [209, 175] on span "B315V_DNIUK" at bounding box center [200, 173] width 36 height 7
copy span "B315V_DNIUK"
click at [222, 179] on div at bounding box center [351, 261] width 338 height 168
click at [215, 174] on span "B315V_DNIUK" at bounding box center [200, 173] width 36 height 7
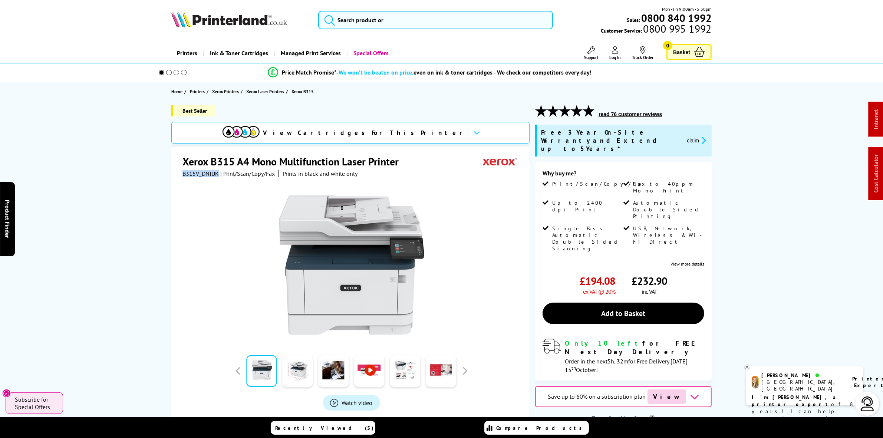
click at [215, 174] on span "B315V_DNIUK" at bounding box center [200, 173] width 36 height 7
copy span "B315V_DNIUK"
click at [233, 14] on img at bounding box center [229, 19] width 116 height 16
drag, startPoint x: 233, startPoint y: 14, endPoint x: 212, endPoint y: 17, distance: 20.7
click at [231, 15] on img at bounding box center [229, 19] width 116 height 16
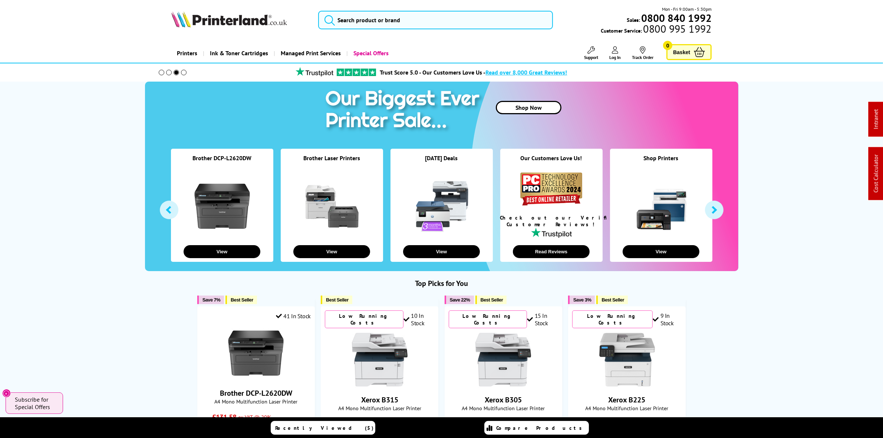
click at [205, 21] on img at bounding box center [229, 19] width 116 height 16
click at [205, 22] on img at bounding box center [229, 19] width 116 height 16
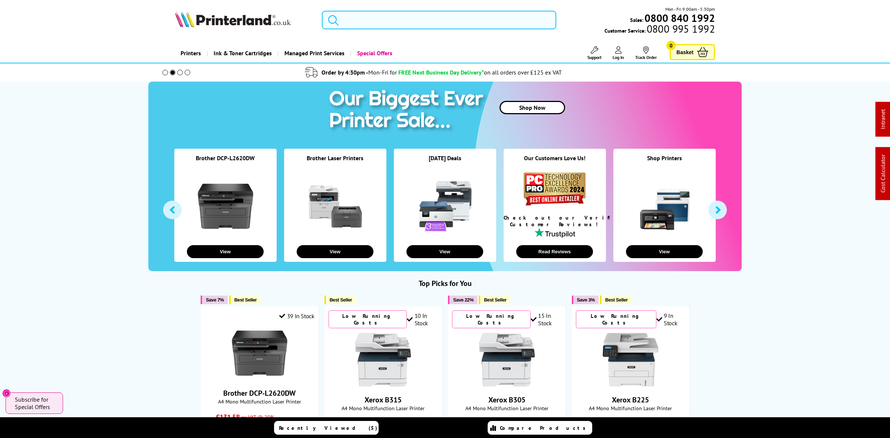
click at [408, 20] on input "search" at bounding box center [439, 20] width 234 height 19
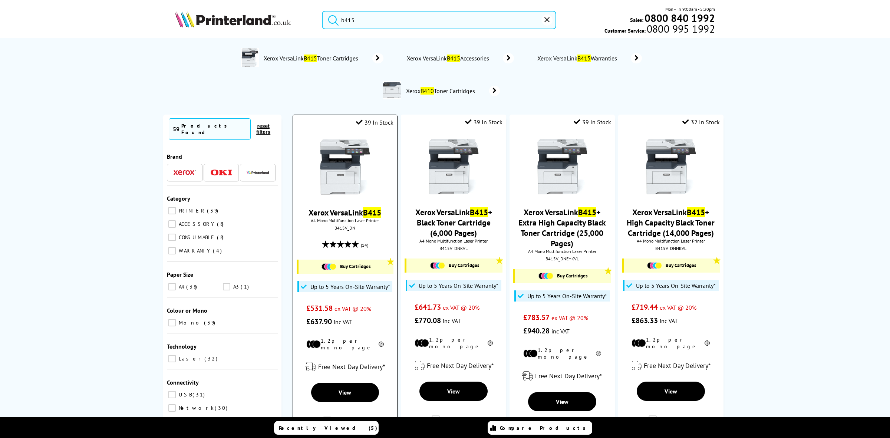
type input "b415"
click at [353, 162] on img at bounding box center [345, 167] width 56 height 56
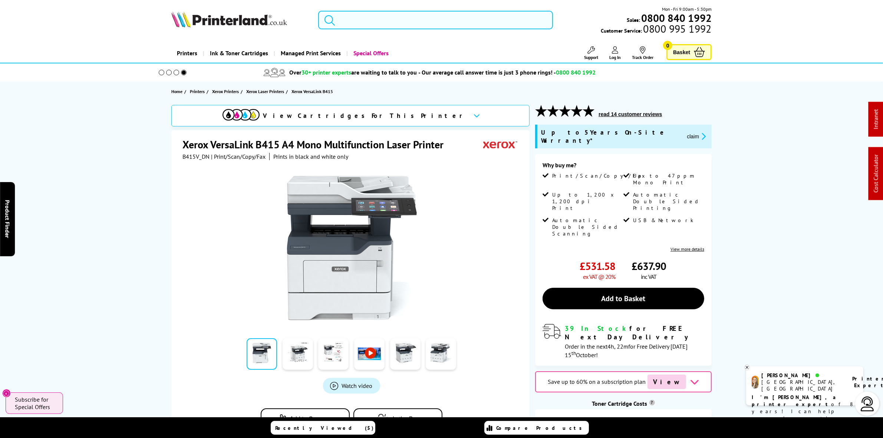
drag, startPoint x: 401, startPoint y: 35, endPoint x: 426, endPoint y: 4, distance: 40.3
click at [409, 16] on div "Mon - Fri 9:00am - 5:30pm Sales: 0800 840 1992 Customer Service: 0800 995 1992" at bounding box center [441, 22] width 593 height 33
click at [426, 4] on header "Mon - Fri 9:00am - 5:30pm Sales: 0800 840 1992 Customer Service: 0800 995 1992" at bounding box center [441, 31] width 883 height 63
click at [422, 18] on input "search" at bounding box center [435, 20] width 234 height 19
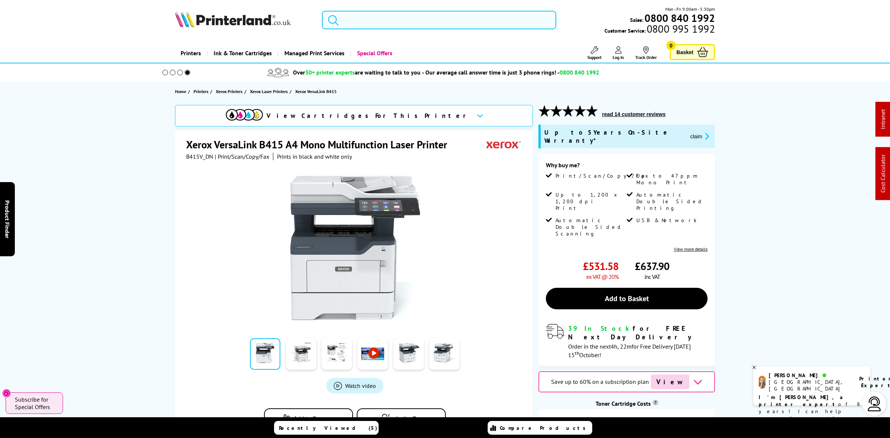
paste input "0727C068"
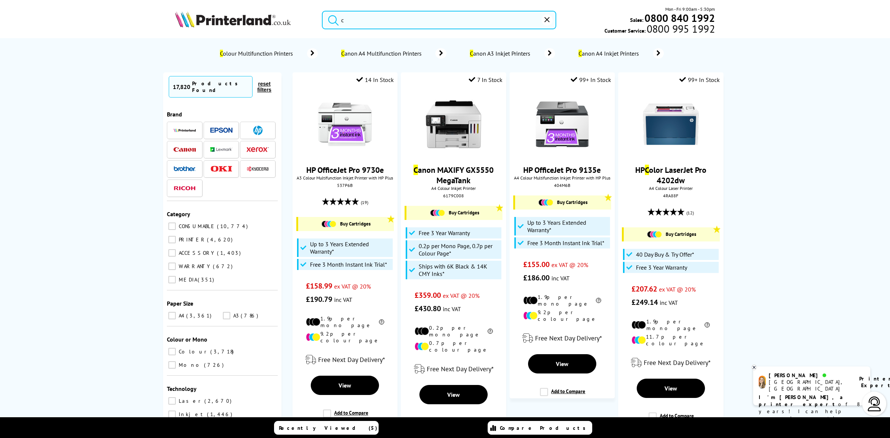
drag, startPoint x: 414, startPoint y: 19, endPoint x: 214, endPoint y: 11, distance: 200.7
click at [214, 11] on div "c Mon - Fri 9:00am - 5:30pm Sales: 0800 840 1992 Customer Service: 0800 995 1992" at bounding box center [444, 22] width 593 height 33
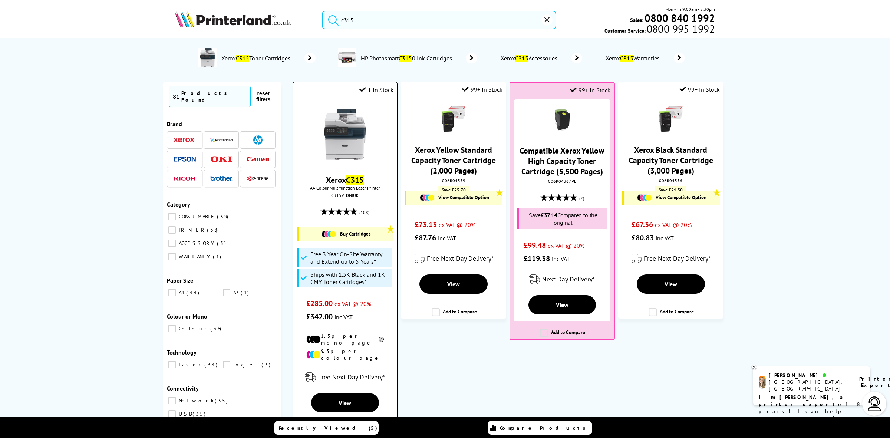
type input "c315"
click at [346, 123] on img at bounding box center [345, 134] width 56 height 56
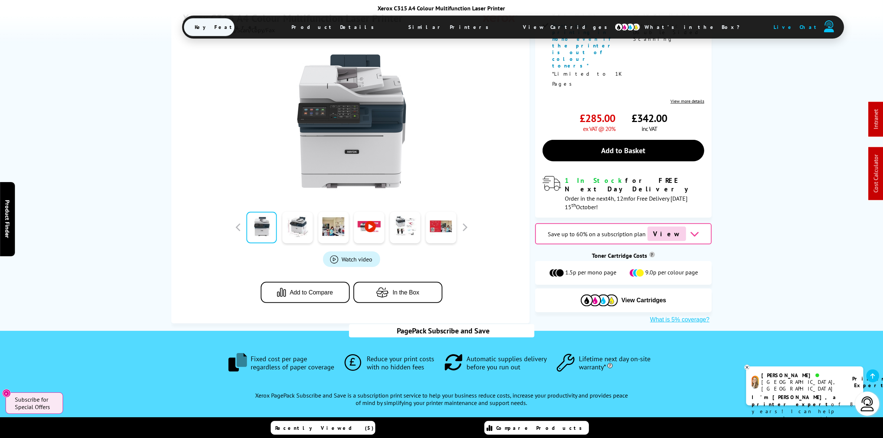
click at [512, 24] on span "View Cartridges" at bounding box center [568, 26] width 113 height 19
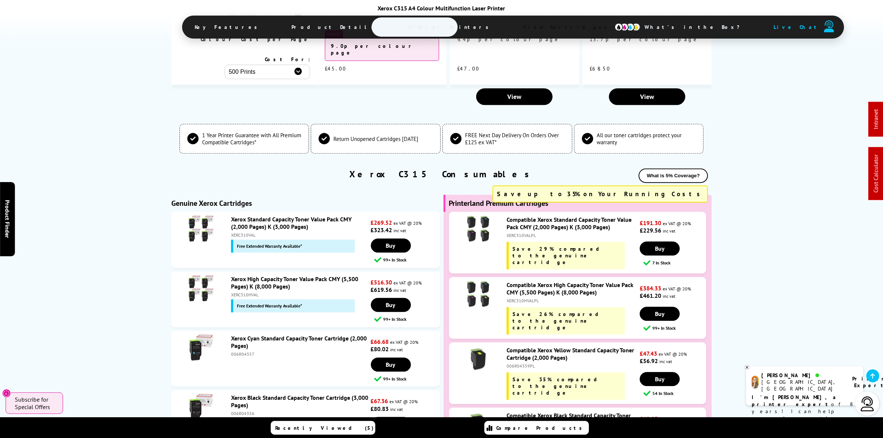
scroll to position [2592, 0]
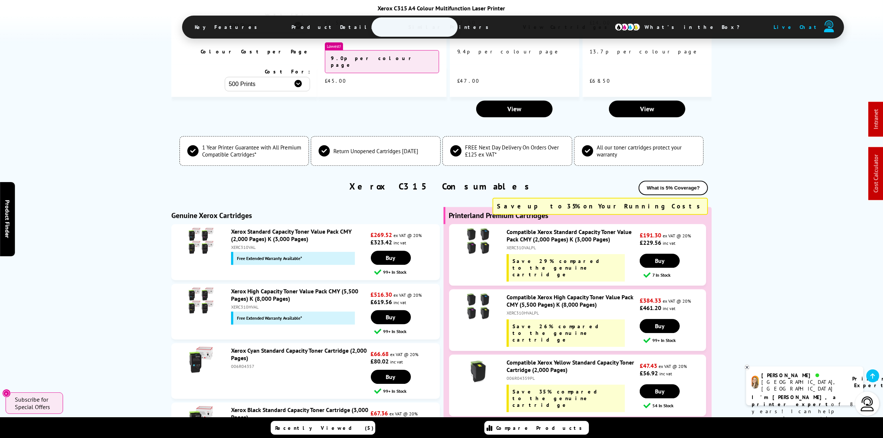
click at [247, 244] on div "XERC310VAL" at bounding box center [300, 247] width 138 height 6
click at [525, 245] on div "XERC310VALPL" at bounding box center [571, 248] width 131 height 6
copy div "XERC310VALPL"
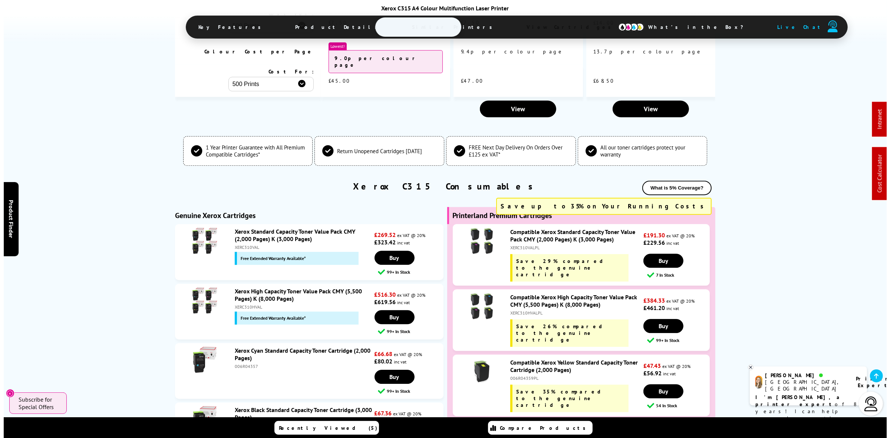
scroll to position [0, 0]
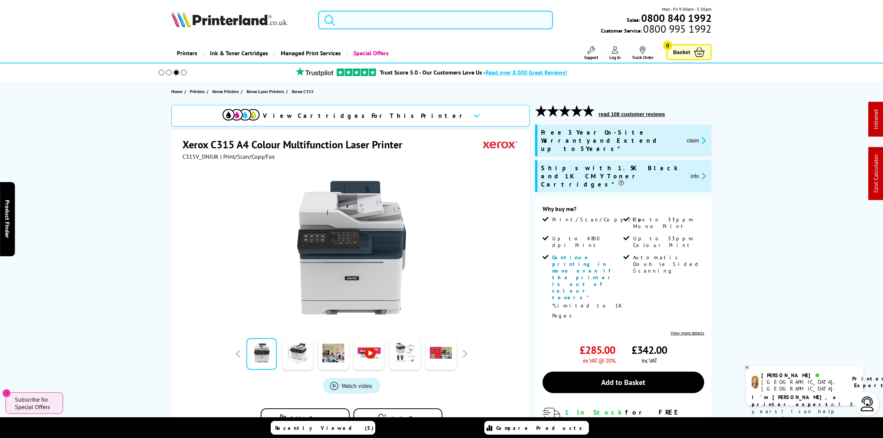
click at [438, 27] on input "search" at bounding box center [435, 20] width 234 height 19
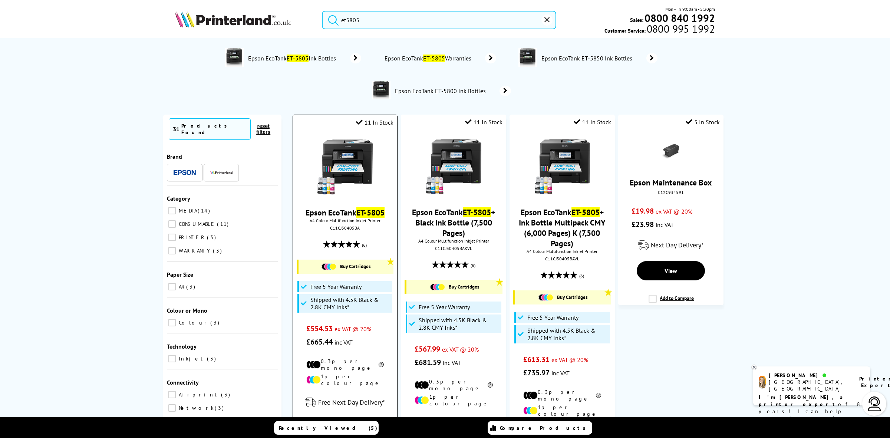
type input "et5805"
drag, startPoint x: 353, startPoint y: 161, endPoint x: 44, endPoint y: 161, distance: 308.8
click at [352, 161] on img at bounding box center [345, 167] width 56 height 56
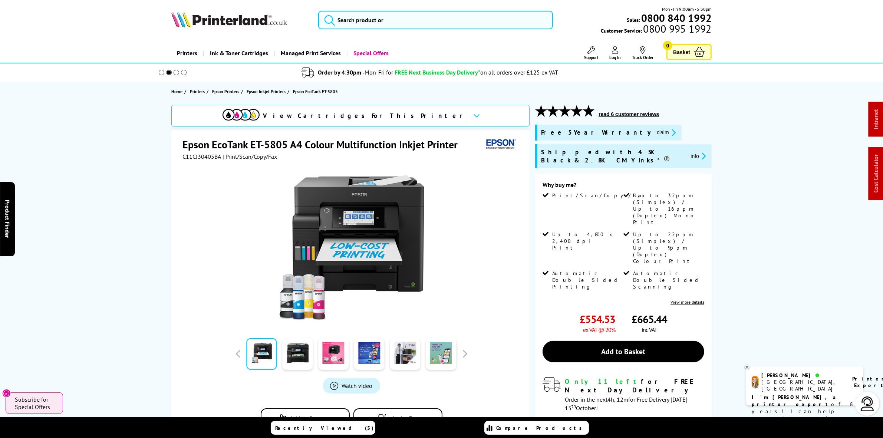
click at [186, 159] on span "C11CJ30405BA" at bounding box center [201, 156] width 39 height 7
copy span "C11CJ30405BA"
click at [221, 157] on span "| Print/Scan/Copy/Fax" at bounding box center [249, 156] width 56 height 7
click at [208, 152] on div "Epson EcoTank ET-5805 A4 Colour Multifunction Inkjet Printer" at bounding box center [351, 145] width 338 height 15
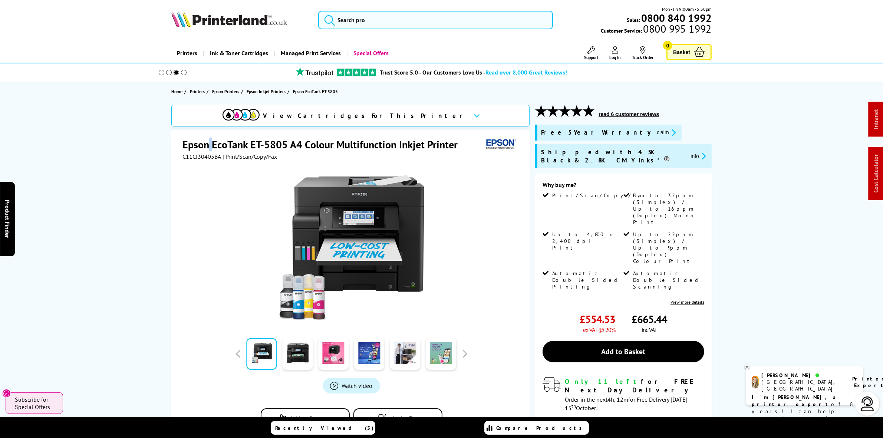
click at [208, 152] on div "Epson EcoTank ET-5805 A4 Colour Multifunction Inkjet Printer" at bounding box center [351, 145] width 338 height 15
click at [208, 156] on span "C11CJ30405BA" at bounding box center [201, 156] width 39 height 7
copy span "C11CJ30405BA"
